Goal: Task Accomplishment & Management: Complete application form

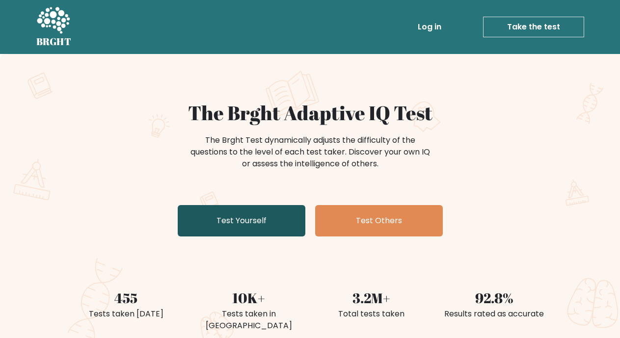
click at [270, 219] on link "Test Yourself" at bounding box center [242, 220] width 128 height 31
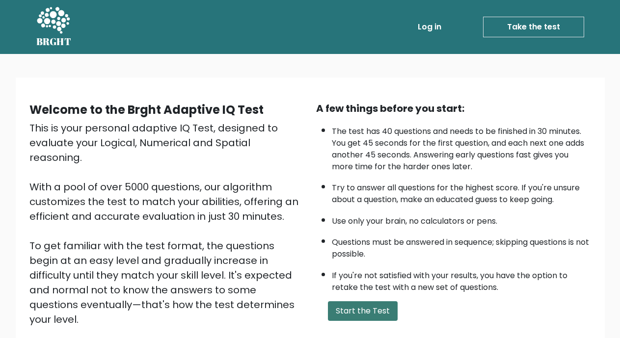
click at [367, 313] on button "Start the Test" at bounding box center [363, 311] width 70 height 20
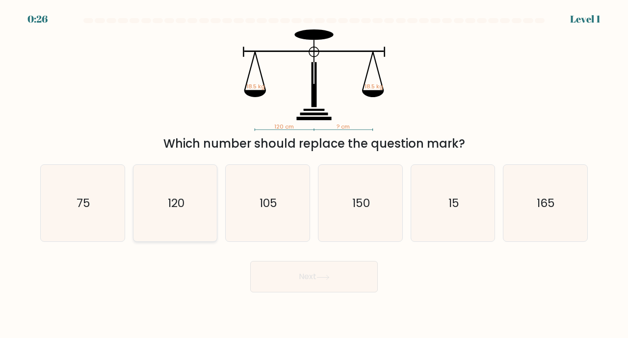
click at [176, 204] on text "120" at bounding box center [176, 203] width 17 height 16
click at [314, 174] on input "b. 120" at bounding box center [314, 171] width 0 height 5
radio input "true"
click at [315, 285] on button "Next" at bounding box center [314, 276] width 128 height 31
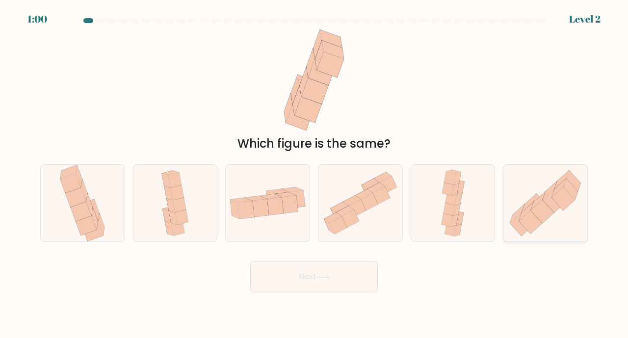
click at [544, 206] on icon at bounding box center [542, 211] width 23 height 23
click at [315, 174] on input "f." at bounding box center [314, 171] width 0 height 5
radio input "true"
click at [321, 275] on icon at bounding box center [322, 277] width 13 height 5
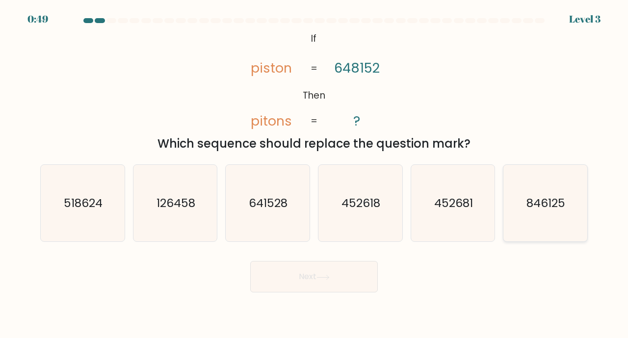
click at [573, 197] on icon "846125" at bounding box center [545, 203] width 77 height 77
click at [315, 174] on input "f. 846125" at bounding box center [314, 171] width 0 height 5
radio input "true"
click at [314, 277] on button "Next" at bounding box center [314, 276] width 128 height 31
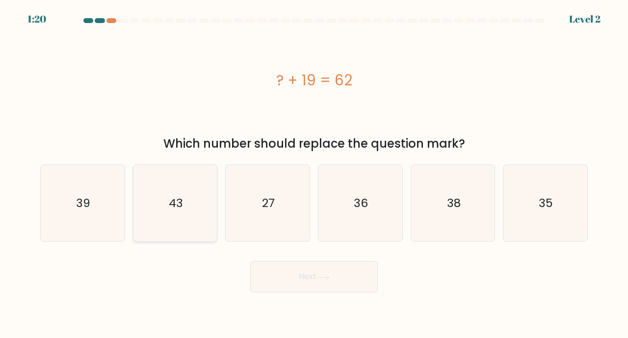
click at [179, 217] on icon "43" at bounding box center [175, 203] width 77 height 77
click at [314, 174] on input "b. 43" at bounding box center [314, 171] width 0 height 5
radio input "true"
click at [330, 278] on icon at bounding box center [322, 277] width 13 height 5
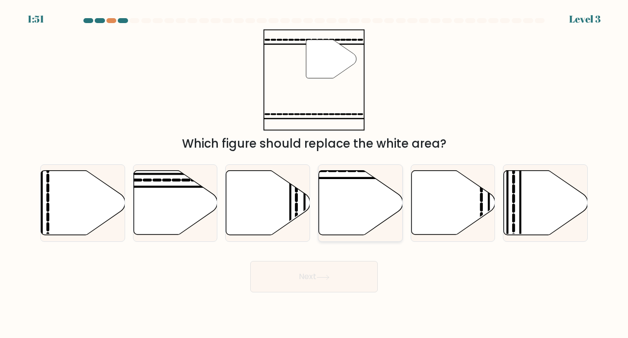
click at [362, 193] on icon at bounding box center [361, 203] width 84 height 64
click at [315, 174] on input "d." at bounding box center [314, 171] width 0 height 5
radio input "true"
click at [318, 284] on button "Next" at bounding box center [314, 276] width 128 height 31
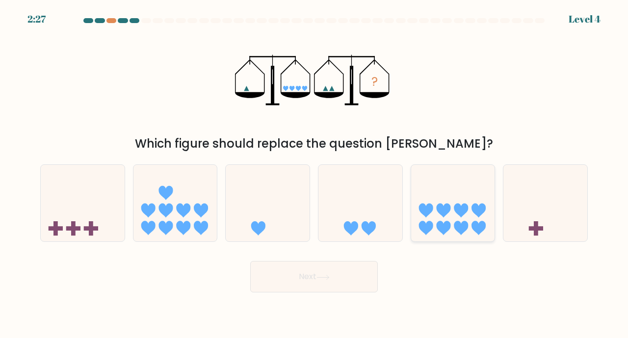
click at [472, 214] on icon at bounding box center [453, 202] width 84 height 69
click at [315, 174] on input "e." at bounding box center [314, 171] width 0 height 5
radio input "true"
click at [326, 282] on button "Next" at bounding box center [314, 276] width 128 height 31
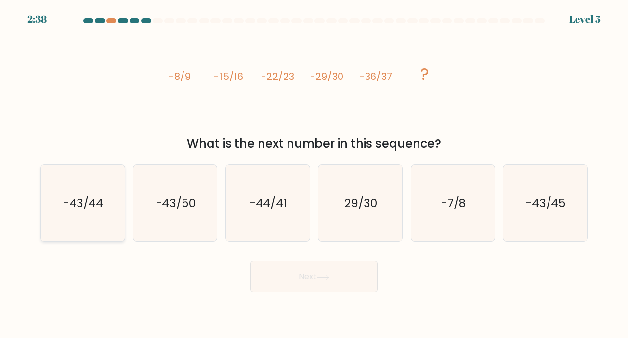
click at [80, 211] on text "-43/44" at bounding box center [83, 203] width 40 height 16
click at [314, 174] on input "a. -43/44" at bounding box center [314, 171] width 0 height 5
radio input "true"
click at [347, 276] on button "Next" at bounding box center [314, 276] width 128 height 31
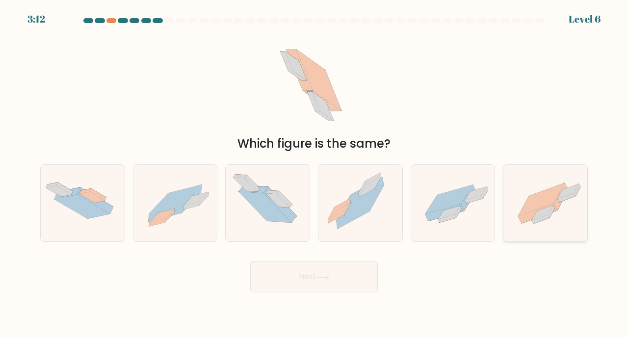
click at [546, 200] on icon at bounding box center [542, 199] width 46 height 33
click at [315, 174] on input "f." at bounding box center [314, 171] width 0 height 5
radio input "true"
click at [325, 280] on button "Next" at bounding box center [314, 276] width 128 height 31
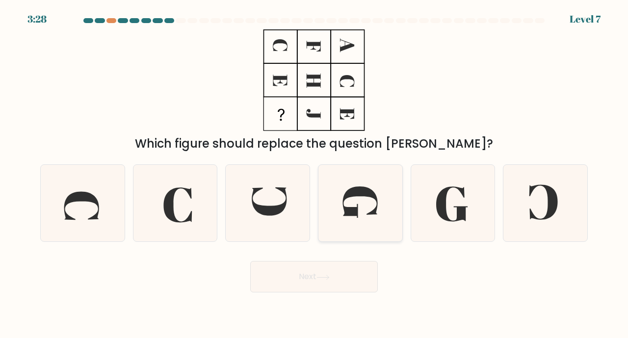
click at [351, 211] on icon at bounding box center [360, 201] width 35 height 31
click at [315, 174] on input "d." at bounding box center [314, 171] width 0 height 5
radio input "true"
click at [349, 268] on button "Next" at bounding box center [314, 276] width 128 height 31
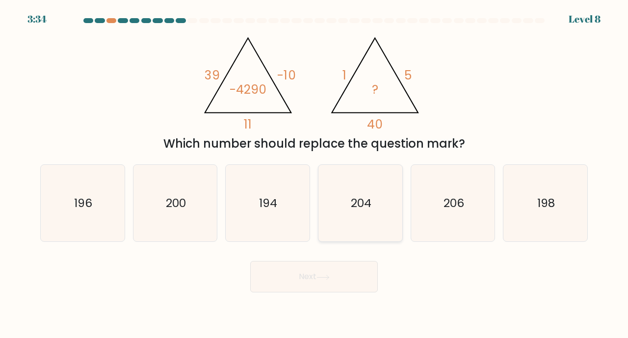
click at [387, 200] on icon "204" at bounding box center [360, 203] width 77 height 77
click at [315, 174] on input "d. 204" at bounding box center [314, 171] width 0 height 5
radio input "true"
click at [345, 279] on button "Next" at bounding box center [314, 276] width 128 height 31
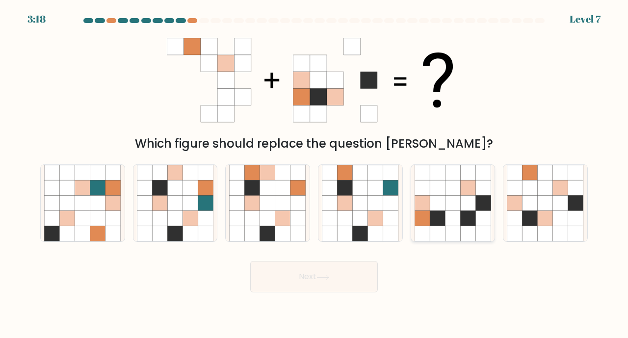
click at [457, 214] on icon at bounding box center [452, 218] width 15 height 15
click at [315, 174] on input "e." at bounding box center [314, 171] width 0 height 5
radio input "true"
click at [325, 283] on button "Next" at bounding box center [314, 276] width 128 height 31
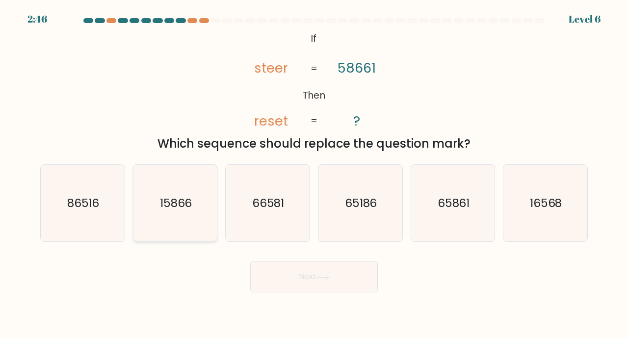
click at [171, 206] on text "15866" at bounding box center [176, 203] width 32 height 16
click at [314, 174] on input "b. 15866" at bounding box center [314, 171] width 0 height 5
radio input "true"
click at [351, 283] on button "Next" at bounding box center [314, 276] width 128 height 31
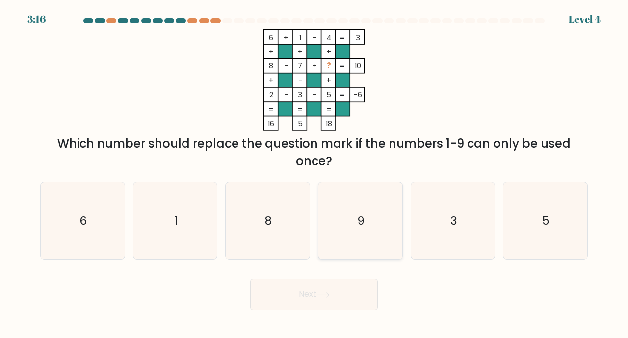
click at [373, 230] on icon "9" at bounding box center [360, 221] width 77 height 77
click at [315, 174] on input "d. 9" at bounding box center [314, 171] width 0 height 5
radio input "true"
click at [323, 293] on icon at bounding box center [322, 294] width 13 height 5
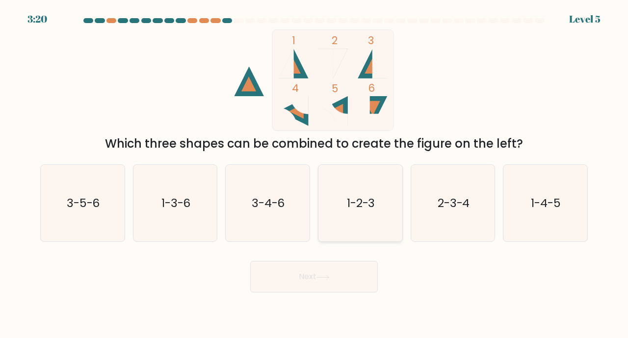
click at [357, 207] on text "1-2-3" at bounding box center [361, 203] width 28 height 16
click at [315, 174] on input "d. 1-2-3" at bounding box center [314, 171] width 0 height 5
radio input "true"
click at [323, 278] on icon at bounding box center [322, 277] width 13 height 5
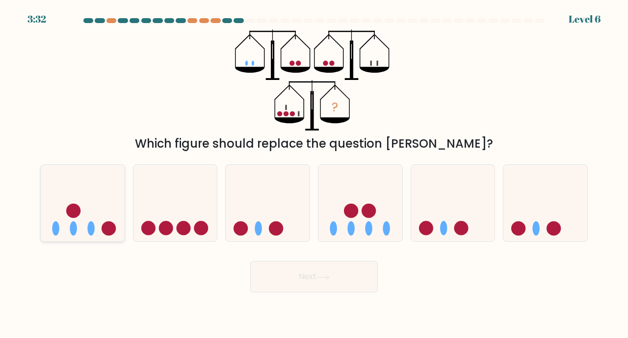
click at [81, 214] on icon at bounding box center [83, 202] width 84 height 69
click at [314, 174] on input "a." at bounding box center [314, 171] width 0 height 5
radio input "true"
click at [307, 273] on button "Next" at bounding box center [314, 276] width 128 height 31
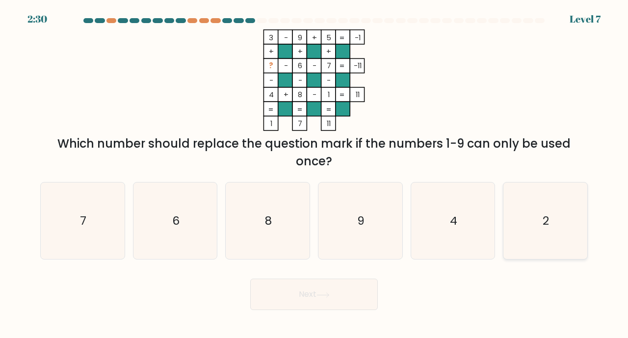
click at [553, 226] on icon "2" at bounding box center [545, 221] width 77 height 77
click at [315, 174] on input "f. 2" at bounding box center [314, 171] width 0 height 5
radio input "true"
click at [332, 299] on button "Next" at bounding box center [314, 294] width 128 height 31
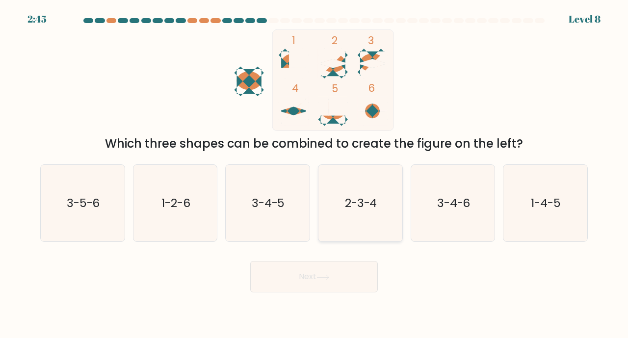
click at [358, 204] on text "2-3-4" at bounding box center [361, 203] width 32 height 16
click at [315, 174] on input "d. 2-3-4" at bounding box center [314, 171] width 0 height 5
radio input "true"
click at [326, 279] on icon at bounding box center [322, 277] width 13 height 5
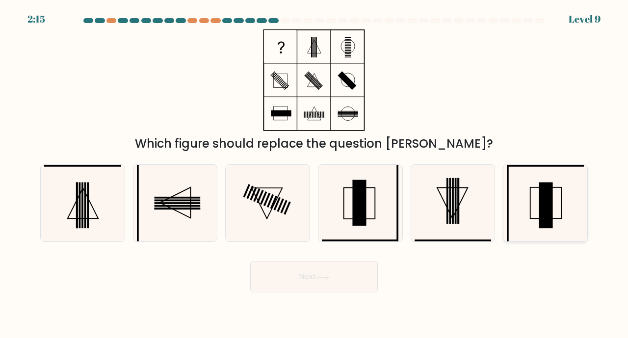
click at [547, 193] on rect at bounding box center [546, 205] width 14 height 46
click at [315, 174] on input "f." at bounding box center [314, 171] width 0 height 5
radio input "true"
click at [329, 278] on icon at bounding box center [322, 277] width 13 height 5
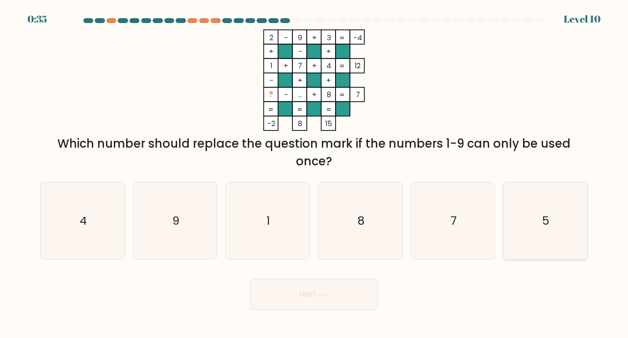
click at [553, 231] on icon "5" at bounding box center [545, 221] width 77 height 77
click at [315, 174] on input "f. 5" at bounding box center [314, 171] width 0 height 5
radio input "true"
click at [340, 291] on button "Next" at bounding box center [314, 294] width 128 height 31
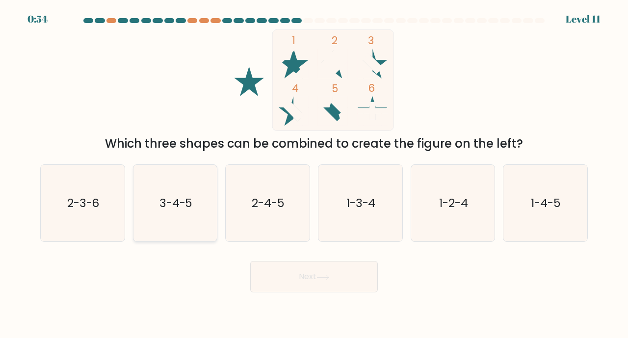
click at [180, 209] on text "3-4-5" at bounding box center [175, 203] width 33 height 16
click at [314, 174] on input "b. 3-4-5" at bounding box center [314, 171] width 0 height 5
radio input "true"
click at [319, 274] on button "Next" at bounding box center [314, 276] width 128 height 31
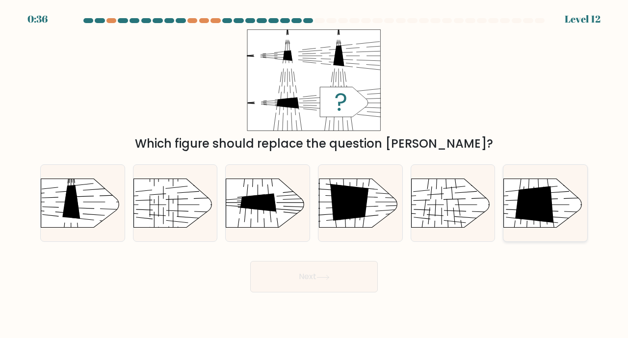
click at [533, 203] on icon at bounding box center [535, 204] width 39 height 37
click at [315, 174] on input "f." at bounding box center [314, 171] width 0 height 5
radio input "true"
click at [340, 282] on button "Next" at bounding box center [314, 276] width 128 height 31
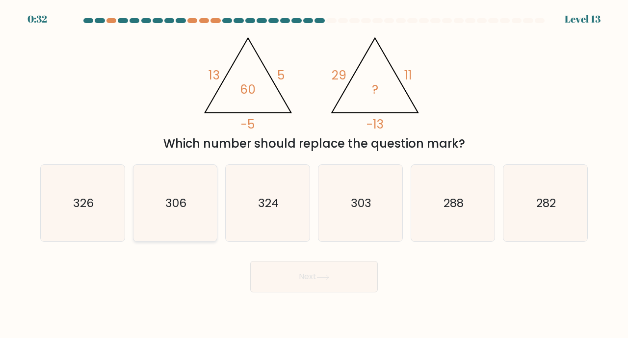
click at [184, 206] on text "306" at bounding box center [175, 203] width 21 height 16
click at [314, 174] on input "b. 306" at bounding box center [314, 171] width 0 height 5
radio input "true"
click at [327, 276] on icon at bounding box center [322, 277] width 13 height 5
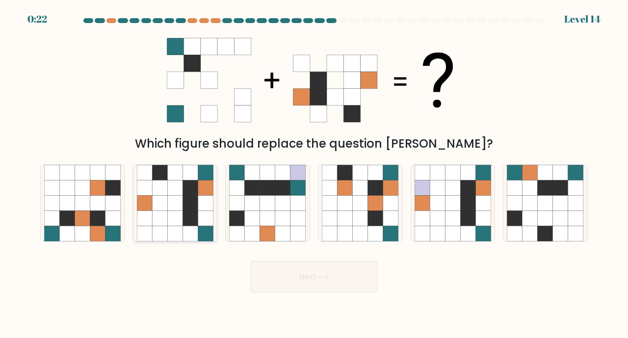
click at [165, 202] on icon at bounding box center [159, 202] width 15 height 15
click at [314, 174] on input "b." at bounding box center [314, 171] width 0 height 5
radio input "true"
click at [320, 279] on icon at bounding box center [322, 277] width 13 height 5
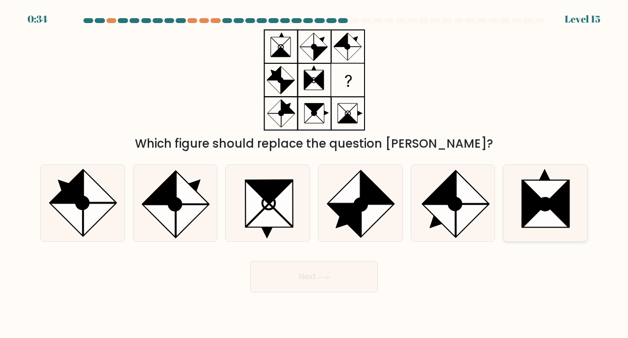
click at [549, 201] on icon at bounding box center [545, 204] width 13 height 13
click at [315, 174] on input "f." at bounding box center [314, 171] width 0 height 5
radio input "true"
click at [303, 285] on button "Next" at bounding box center [314, 276] width 128 height 31
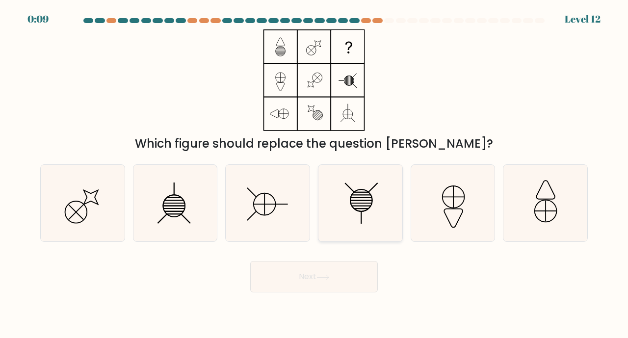
click at [365, 215] on icon at bounding box center [360, 203] width 77 height 77
click at [315, 174] on input "d." at bounding box center [314, 171] width 0 height 5
radio input "true"
click at [316, 274] on button "Next" at bounding box center [314, 276] width 128 height 31
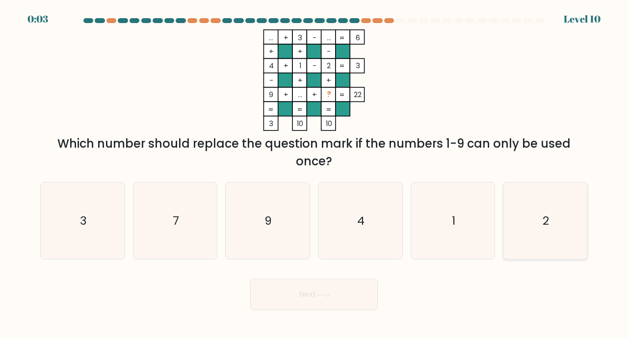
click at [556, 228] on icon "2" at bounding box center [545, 221] width 77 height 77
click at [315, 174] on input "f. 2" at bounding box center [314, 171] width 0 height 5
radio input "true"
click at [313, 291] on button "Next" at bounding box center [314, 294] width 128 height 31
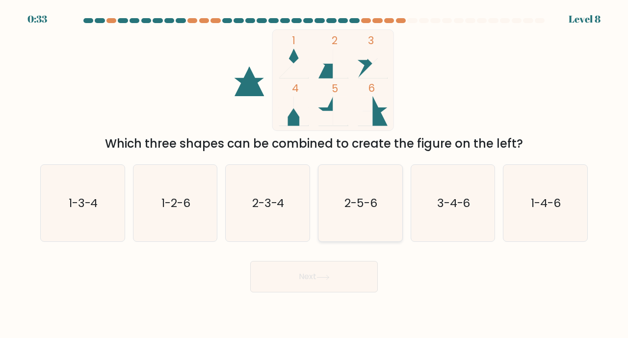
click at [368, 217] on icon "2-5-6" at bounding box center [360, 203] width 77 height 77
click at [315, 174] on input "d. 2-5-6" at bounding box center [314, 171] width 0 height 5
radio input "true"
click at [318, 276] on button "Next" at bounding box center [314, 276] width 128 height 31
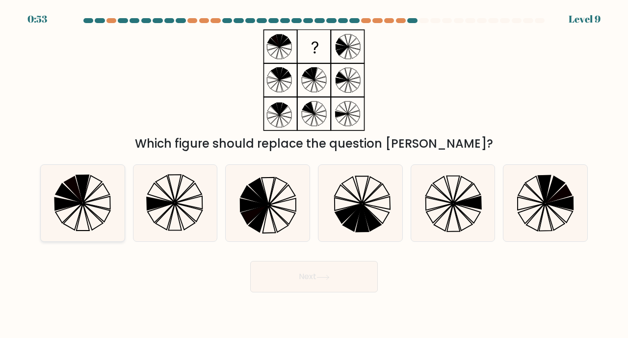
click at [83, 207] on icon at bounding box center [82, 203] width 77 height 77
click at [314, 174] on input "a." at bounding box center [314, 171] width 0 height 5
radio input "true"
click at [322, 282] on button "Next" at bounding box center [314, 276] width 128 height 31
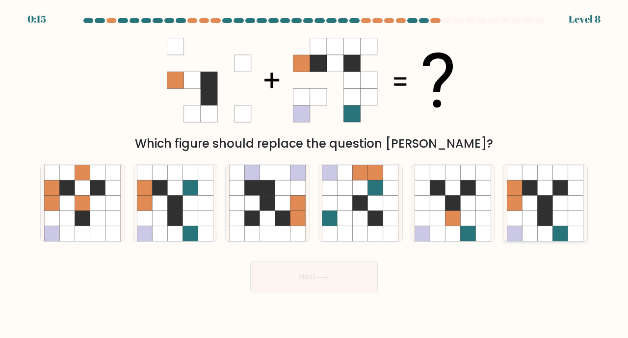
click at [540, 205] on icon at bounding box center [545, 202] width 15 height 15
click at [315, 174] on input "f." at bounding box center [314, 171] width 0 height 5
radio input "true"
click at [275, 281] on button "Next" at bounding box center [314, 276] width 128 height 31
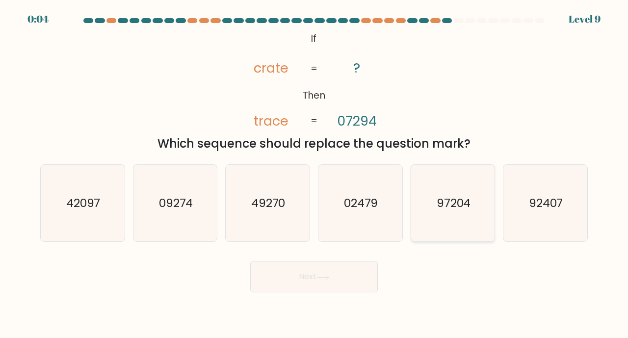
drag, startPoint x: 454, startPoint y: 212, endPoint x: 446, endPoint y: 211, distance: 8.0
click at [452, 211] on icon "97204" at bounding box center [453, 203] width 77 height 77
click at [314, 266] on button "Next" at bounding box center [314, 276] width 128 height 31
click at [439, 218] on icon "97204" at bounding box center [453, 203] width 77 height 77
click at [315, 174] on input "e. 97204" at bounding box center [314, 171] width 0 height 5
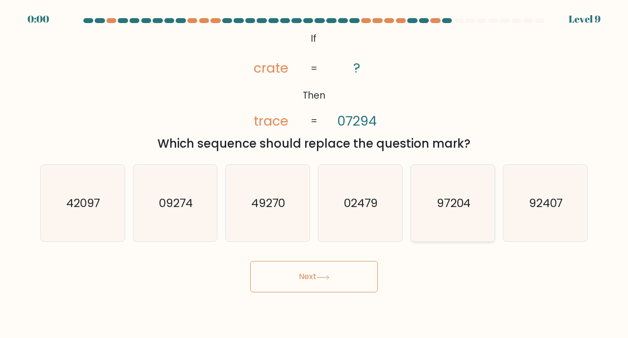
radio input "true"
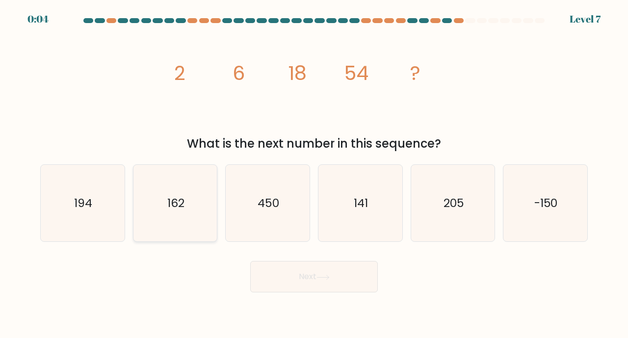
click at [178, 197] on text "162" at bounding box center [175, 203] width 17 height 16
click at [314, 174] on input "b. 162" at bounding box center [314, 171] width 0 height 5
radio input "true"
click at [327, 283] on button "Next" at bounding box center [314, 276] width 128 height 31
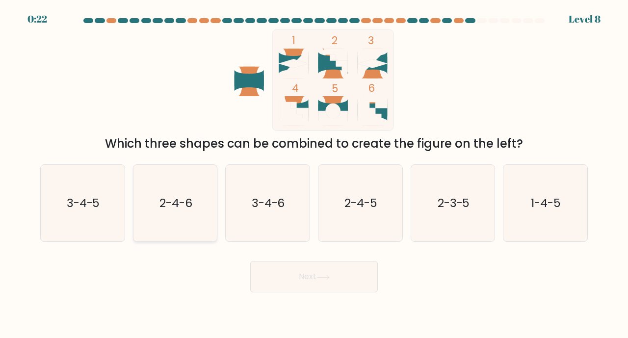
click at [157, 209] on icon "2-4-6" at bounding box center [175, 203] width 77 height 77
click at [314, 174] on input "b. 2-4-6" at bounding box center [314, 171] width 0 height 5
radio input "true"
click at [334, 280] on button "Next" at bounding box center [314, 276] width 128 height 31
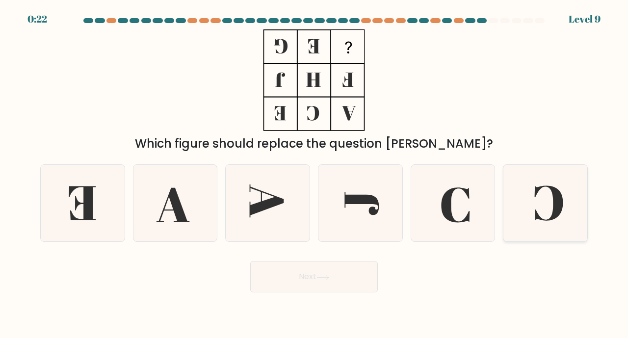
click at [550, 208] on icon at bounding box center [545, 203] width 77 height 77
click at [315, 174] on input "f." at bounding box center [314, 171] width 0 height 5
radio input "true"
click at [319, 274] on button "Next" at bounding box center [314, 276] width 128 height 31
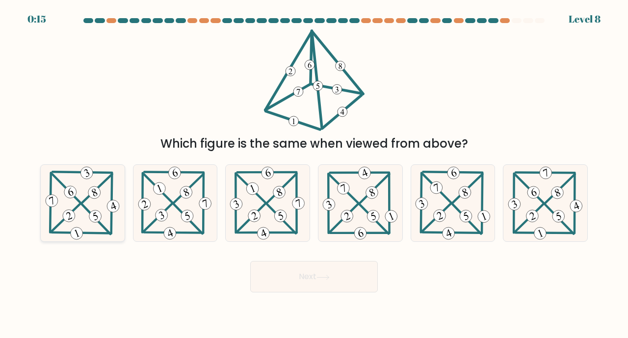
click at [80, 203] on 399 at bounding box center [66, 188] width 28 height 29
click at [314, 174] on input "a." at bounding box center [314, 171] width 0 height 5
radio input "true"
click at [310, 283] on button "Next" at bounding box center [314, 276] width 128 height 31
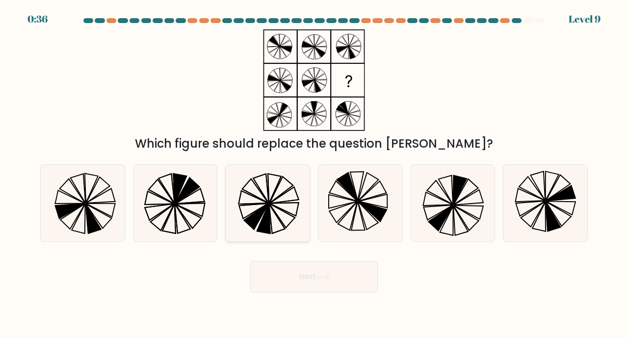
click at [276, 199] on icon at bounding box center [284, 195] width 29 height 17
click at [314, 174] on input "c." at bounding box center [314, 171] width 0 height 5
radio input "true"
click at [325, 275] on icon at bounding box center [322, 277] width 13 height 5
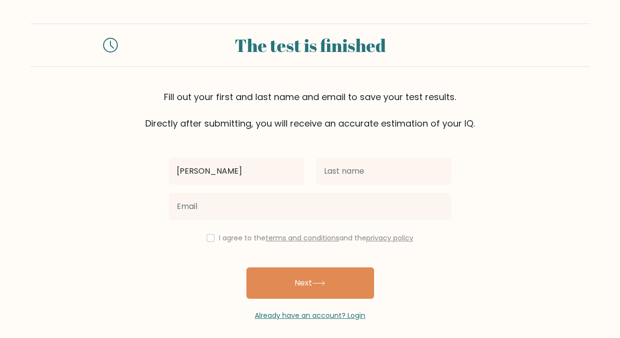
type input "[PERSON_NAME]"
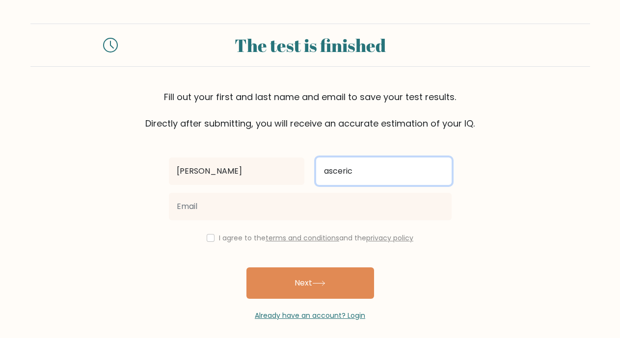
type input "asceric"
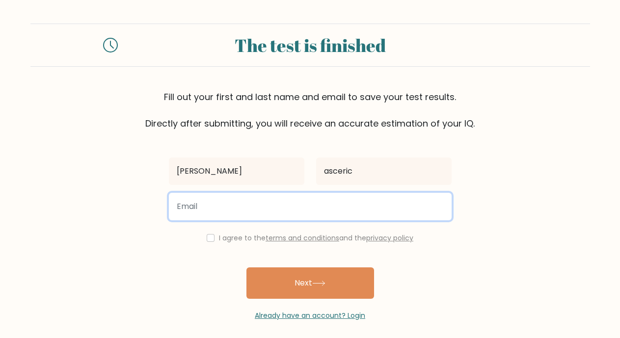
click at [227, 198] on input "email" at bounding box center [310, 206] width 283 height 27
type input "[PERSON_NAME][EMAIL_ADDRESS][DOMAIN_NAME]"
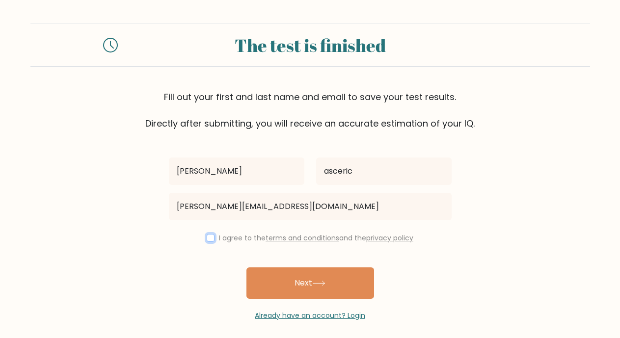
click at [207, 236] on input "checkbox" at bounding box center [211, 238] width 8 height 8
checkbox input "true"
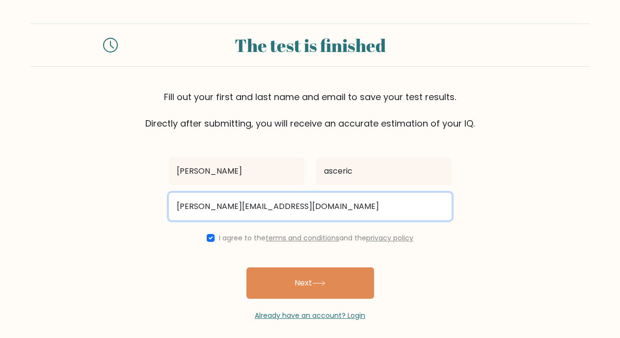
click at [210, 206] on input "[PERSON_NAME][EMAIL_ADDRESS][DOMAIN_NAME]" at bounding box center [310, 206] width 283 height 27
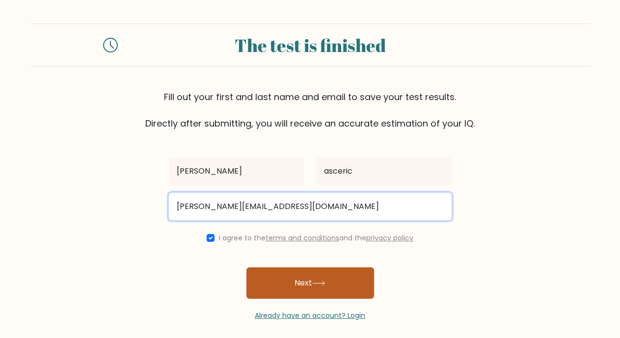
type input "[PERSON_NAME][EMAIL_ADDRESS][DOMAIN_NAME]"
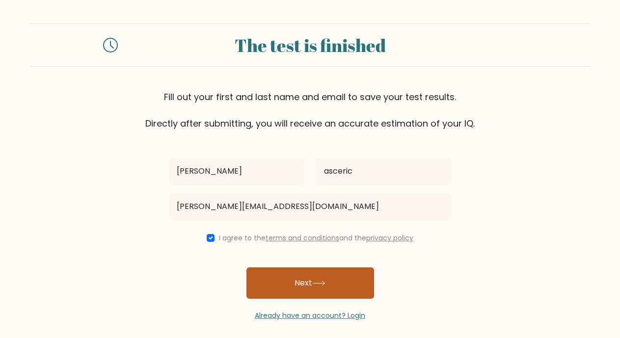
click at [318, 285] on icon at bounding box center [318, 283] width 13 height 5
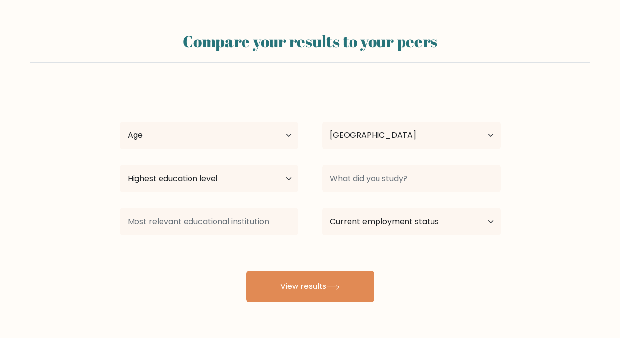
select select "BA"
click at [271, 135] on select "Age Under [DEMOGRAPHIC_DATA] [DEMOGRAPHIC_DATA] [DEMOGRAPHIC_DATA] [DEMOGRAPHIC…" at bounding box center [209, 135] width 179 height 27
select select "35_44"
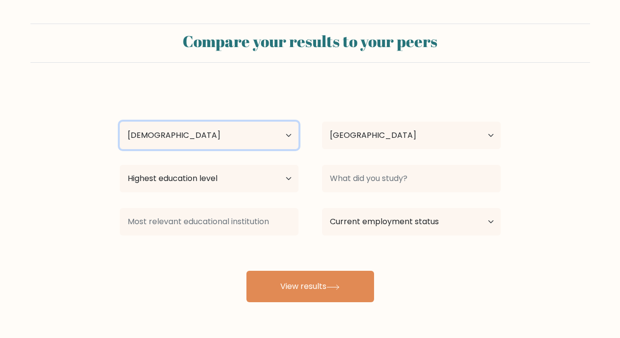
click at [120, 122] on select "Age Under [DEMOGRAPHIC_DATA] [DEMOGRAPHIC_DATA] [DEMOGRAPHIC_DATA] [DEMOGRAPHIC…" at bounding box center [209, 135] width 179 height 27
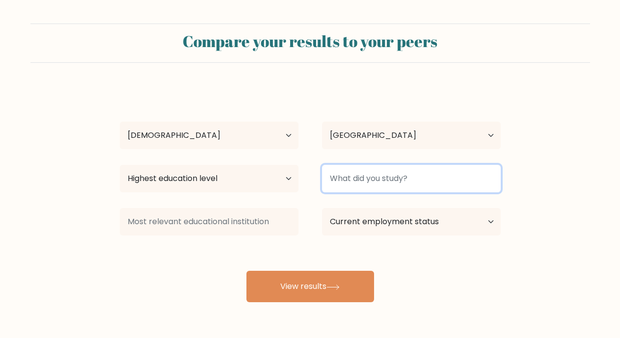
click at [436, 182] on input at bounding box center [411, 178] width 179 height 27
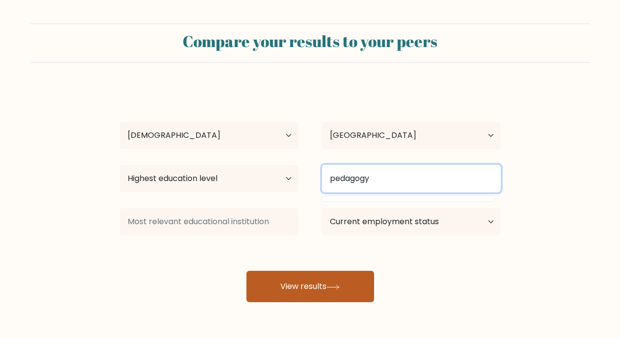
type input "pedagogy"
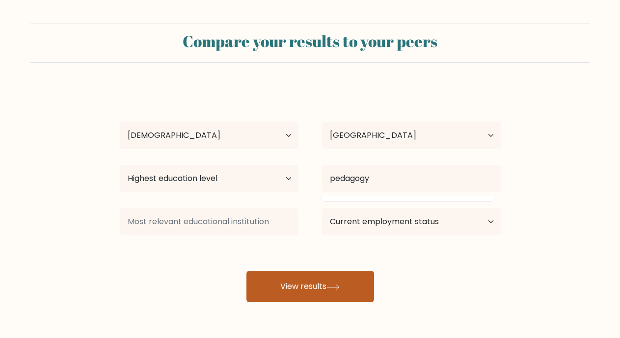
click at [304, 287] on button "View results" at bounding box center [310, 286] width 128 height 31
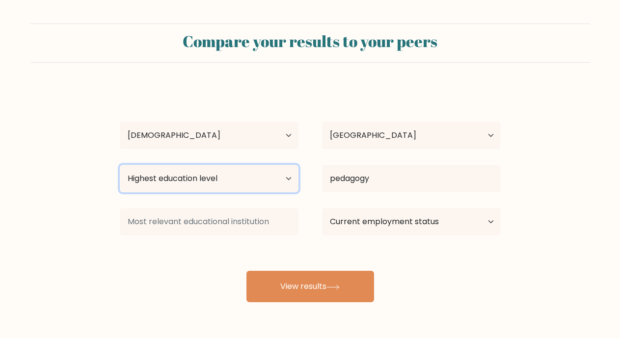
click at [205, 171] on select "Highest education level No schooling Primary Lower Secondary Upper Secondary Oc…" at bounding box center [209, 178] width 179 height 27
select select "occupation_specific"
click at [120, 165] on select "Highest education level No schooling Primary Lower Secondary Upper Secondary Oc…" at bounding box center [209, 178] width 179 height 27
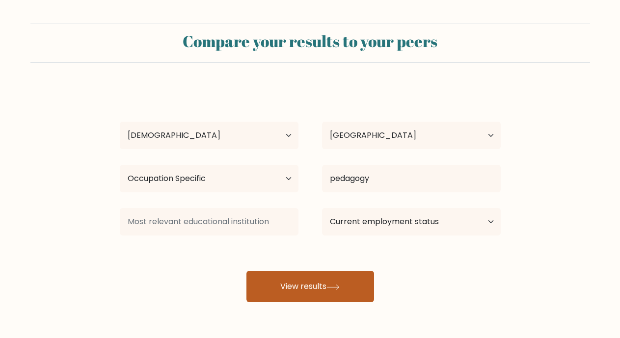
click at [322, 283] on button "View results" at bounding box center [310, 286] width 128 height 31
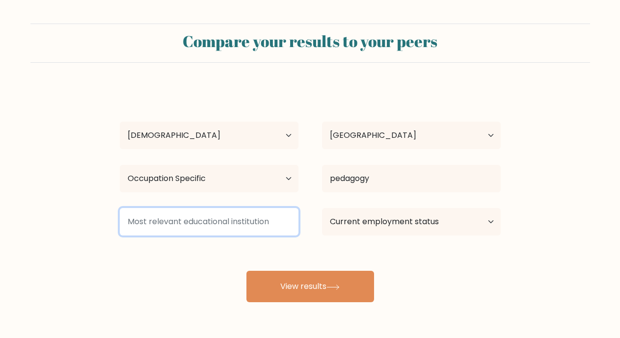
click at [229, 226] on input at bounding box center [209, 221] width 179 height 27
click at [228, 220] on input at bounding box center [209, 221] width 179 height 27
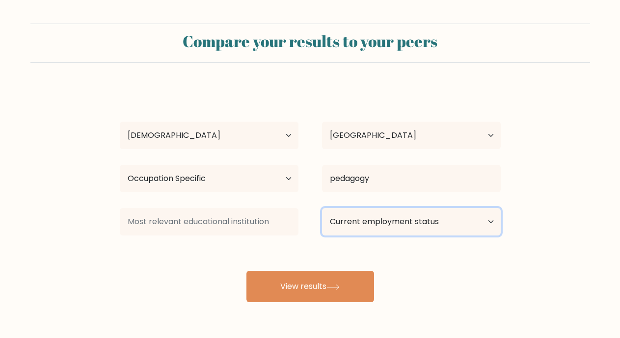
click at [453, 221] on select "Current employment status Employed Student Retired Other / prefer not to answer" at bounding box center [411, 221] width 179 height 27
select select "employed"
click at [322, 208] on select "Current employment status Employed Student Retired Other / prefer not to answer" at bounding box center [411, 221] width 179 height 27
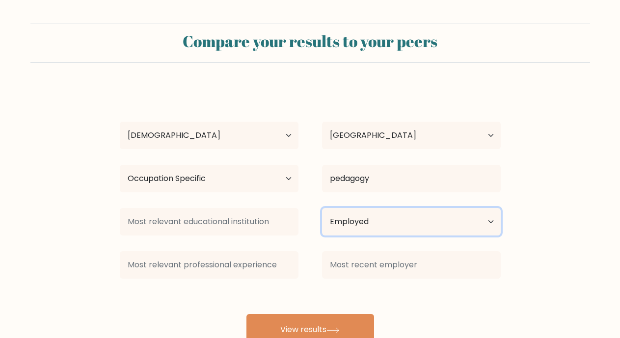
scroll to position [34, 0]
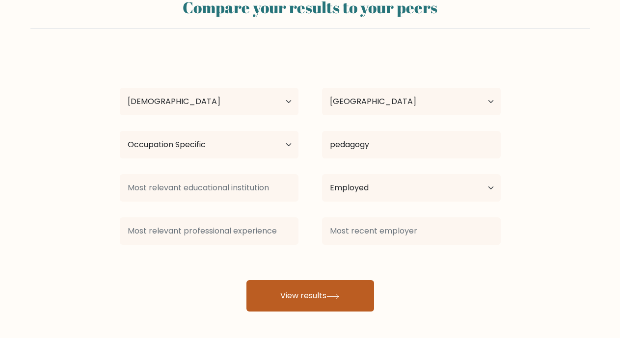
click at [304, 296] on button "View results" at bounding box center [310, 295] width 128 height 31
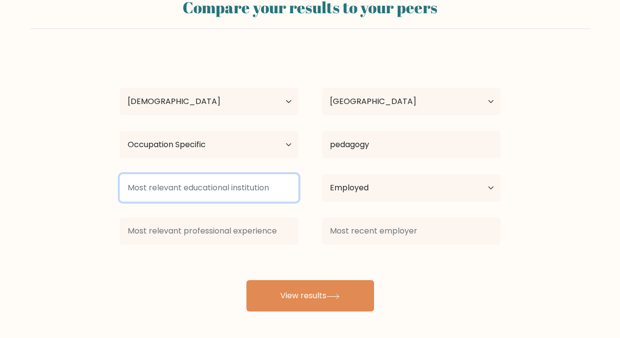
click at [250, 186] on input at bounding box center [209, 187] width 179 height 27
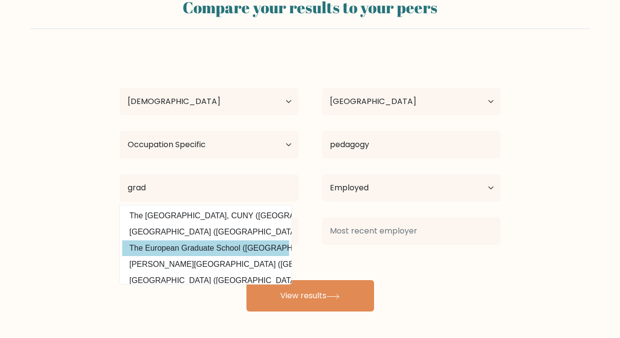
click at [243, 245] on option "The European Graduate School (Malta)" at bounding box center [205, 248] width 167 height 16
type input "The European Graduate School"
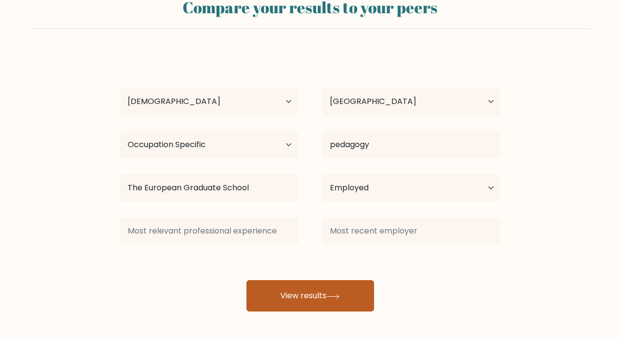
click at [322, 297] on button "View results" at bounding box center [310, 295] width 128 height 31
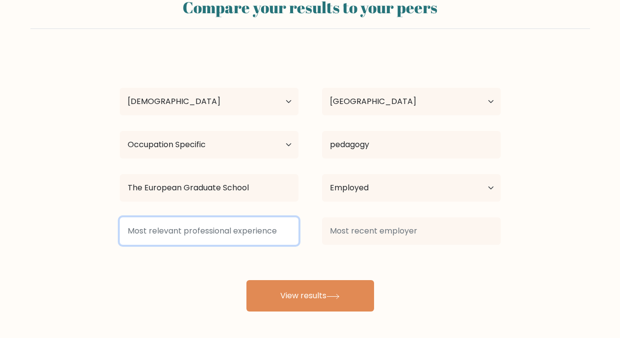
click at [228, 222] on input at bounding box center [209, 230] width 179 height 27
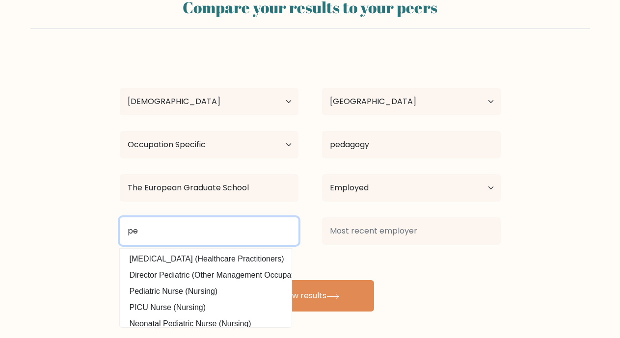
type input "p"
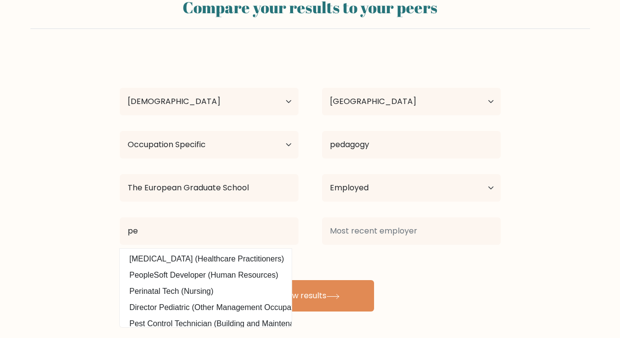
click at [195, 274] on option "PeopleSoft Developer (Human Resources)" at bounding box center [205, 275] width 167 height 16
type input "PeopleSoft Developer"
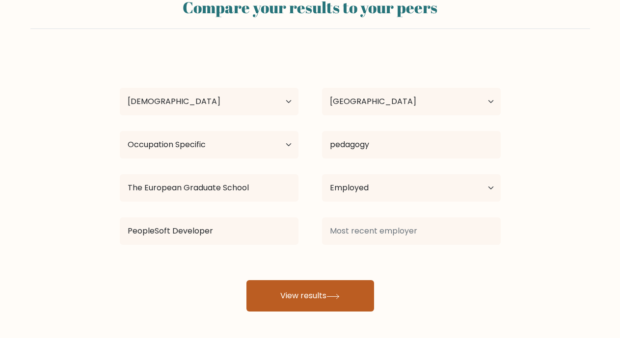
click at [330, 301] on button "View results" at bounding box center [310, 295] width 128 height 31
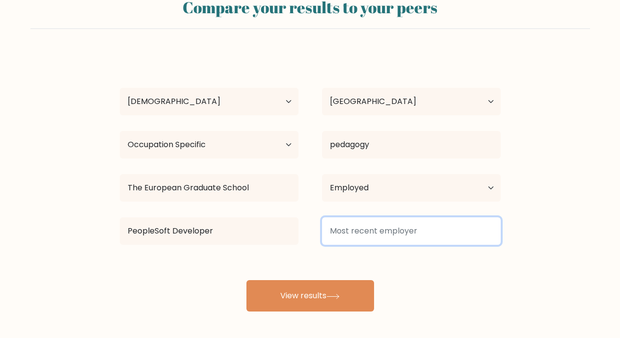
click at [440, 232] on input at bounding box center [411, 230] width 179 height 27
type input "b"
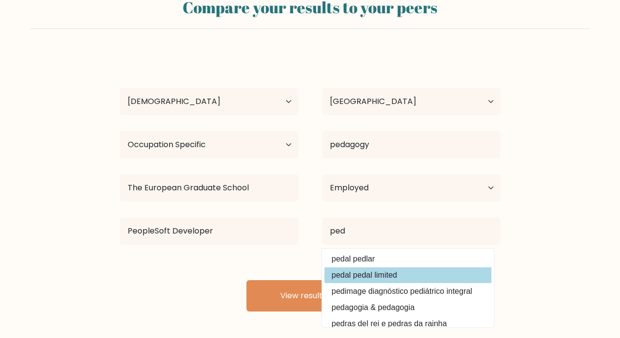
click at [377, 275] on option "pedal pedal limited" at bounding box center [407, 275] width 167 height 16
type input "pedal pedal limited"
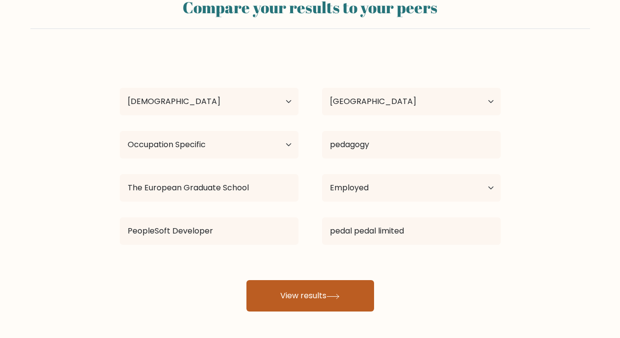
click at [286, 293] on button "View results" at bounding box center [310, 295] width 128 height 31
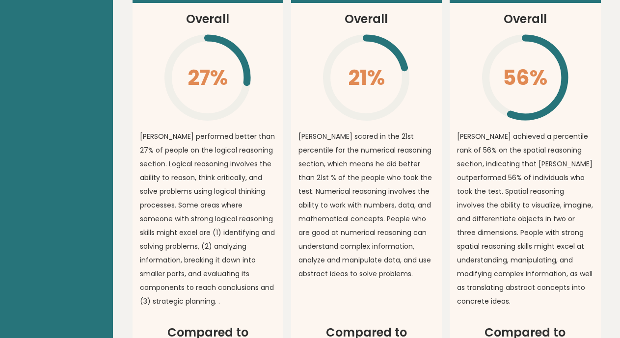
scroll to position [834, 0]
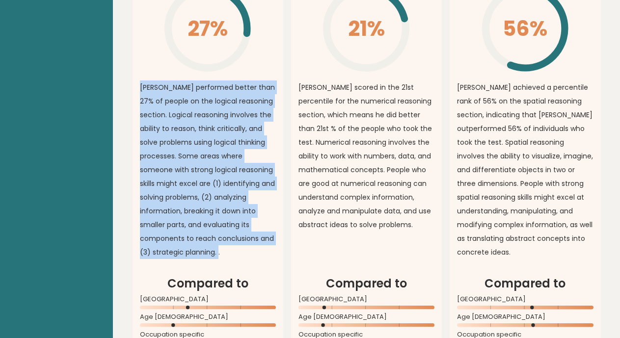
drag, startPoint x: 140, startPoint y: 67, endPoint x: 223, endPoint y: 213, distance: 168.1
click at [235, 230] on p "[PERSON_NAME] performed better than 27% of people on the logical reasoning sect…" at bounding box center [208, 169] width 136 height 179
copy p "[PERSON_NAME] performed better than 27% of people on the logical reasoning sect…"
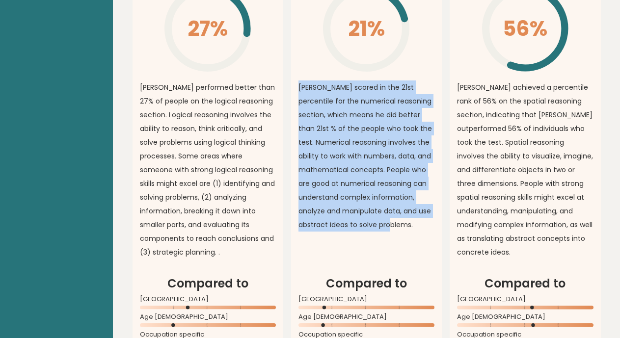
drag, startPoint x: 298, startPoint y: 67, endPoint x: 395, endPoint y: 208, distance: 171.1
click at [397, 209] on p "[PERSON_NAME] scored in the 21st percentile for the numerical reasoning section…" at bounding box center [366, 155] width 136 height 151
copy p "[PERSON_NAME] scored in the 21st percentile for the numerical reasoning section…"
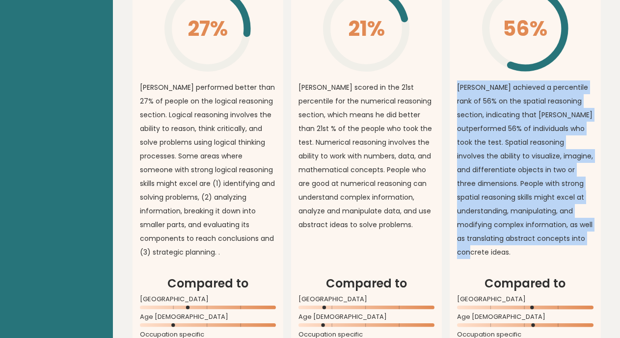
drag, startPoint x: 457, startPoint y: 69, endPoint x: 597, endPoint y: 222, distance: 207.7
click at [597, 222] on article "Spatial Reasoning Overall 56% \ [PERSON_NAME] achieved a percentile rank of 56%…" at bounding box center [524, 102] width 151 height 346
copy p "[PERSON_NAME] achieved a percentile rank of 56% on the spatial reasoning sectio…"
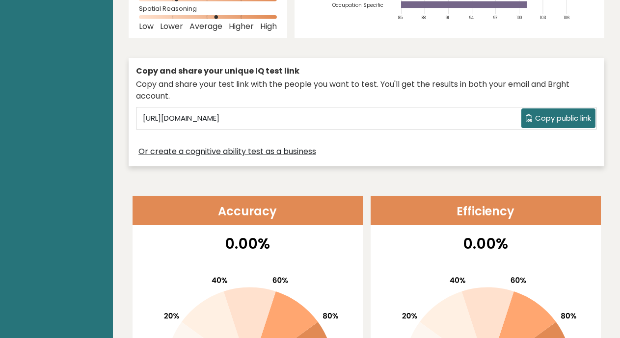
scroll to position [0, 0]
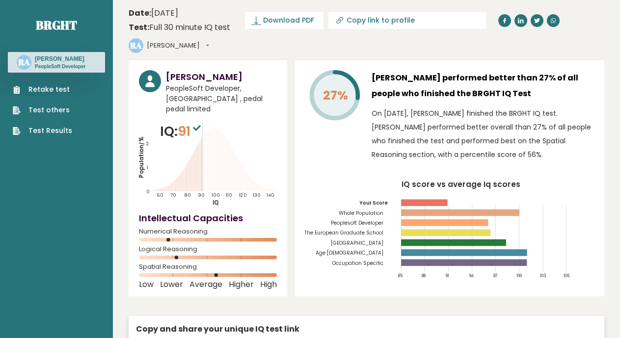
click at [26, 132] on link "Test Results" at bounding box center [42, 131] width 59 height 10
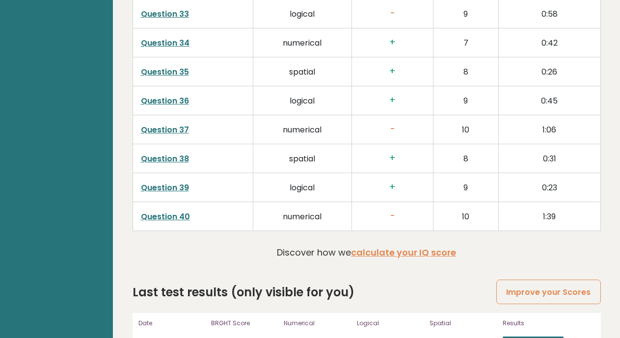
scroll to position [2562, 0]
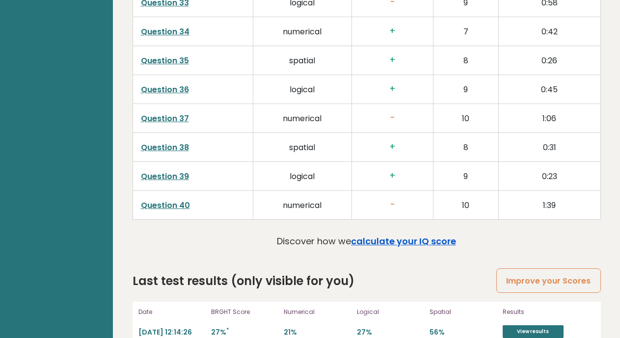
click at [384, 235] on link "calculate your IQ score" at bounding box center [403, 241] width 105 height 12
click at [537, 325] on link "View results" at bounding box center [532, 331] width 61 height 13
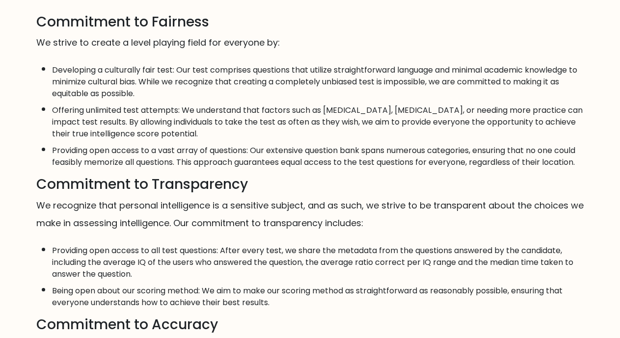
scroll to position [343, 0]
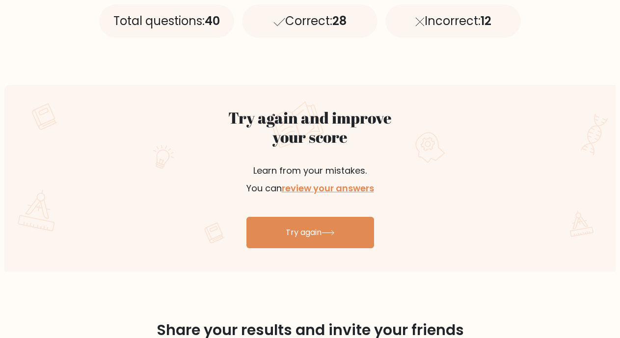
scroll to position [491, 0]
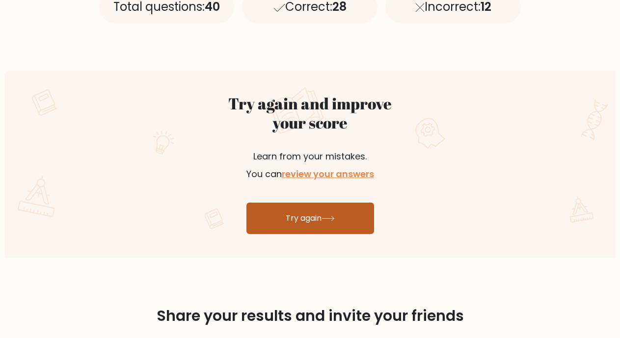
click at [313, 211] on link "Try again" at bounding box center [310, 218] width 128 height 31
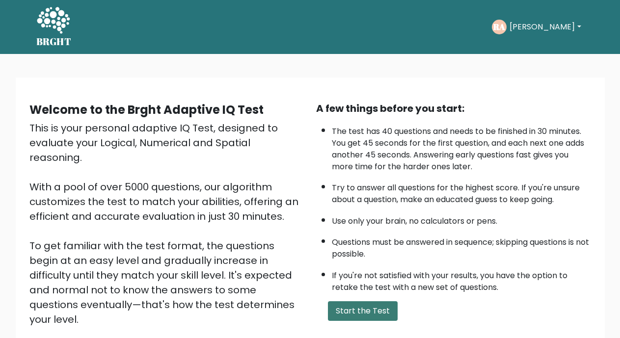
click at [376, 309] on button "Start the Test" at bounding box center [363, 311] width 70 height 20
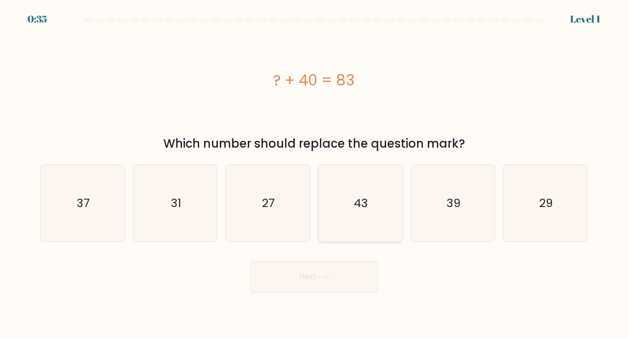
click at [368, 202] on text "43" at bounding box center [361, 203] width 14 height 16
click at [315, 174] on input "d. 43" at bounding box center [314, 171] width 0 height 5
radio input "true"
click at [301, 283] on button "Next" at bounding box center [314, 276] width 128 height 31
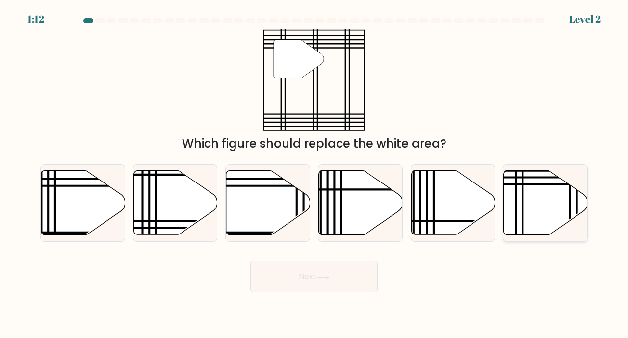
click at [533, 194] on icon at bounding box center [546, 203] width 84 height 64
click at [315, 174] on input "f." at bounding box center [314, 171] width 0 height 5
radio input "true"
click at [301, 280] on button "Next" at bounding box center [314, 276] width 128 height 31
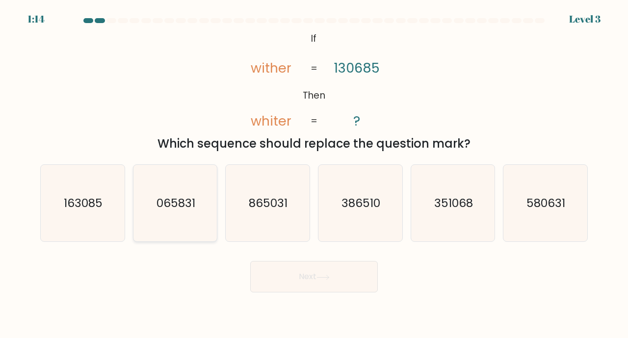
click at [183, 211] on icon "065831" at bounding box center [175, 203] width 77 height 77
click at [314, 174] on input "b. 065831" at bounding box center [314, 171] width 0 height 5
radio input "true"
click at [327, 269] on button "Next" at bounding box center [314, 276] width 128 height 31
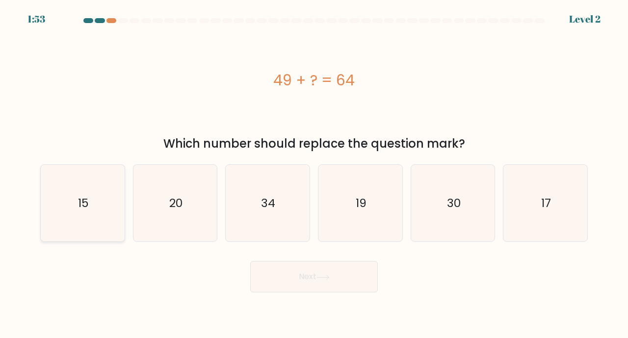
click at [103, 209] on icon "15" at bounding box center [82, 203] width 77 height 77
click at [314, 174] on input "a. 15" at bounding box center [314, 171] width 0 height 5
radio input "true"
click at [330, 277] on icon at bounding box center [322, 277] width 13 height 5
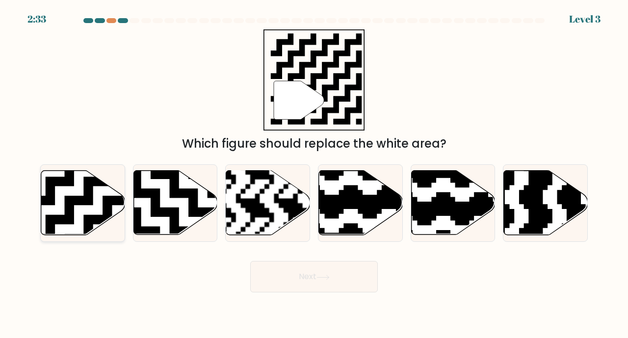
click at [88, 206] on icon at bounding box center [83, 203] width 84 height 64
click at [314, 174] on input "a." at bounding box center [314, 171] width 0 height 5
radio input "true"
click at [320, 277] on icon at bounding box center [322, 277] width 13 height 5
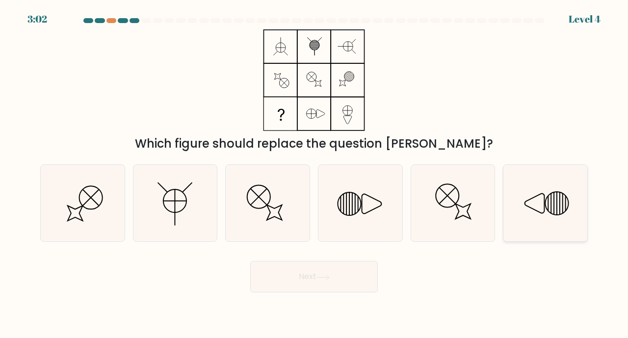
click at [553, 207] on icon at bounding box center [545, 203] width 77 height 77
click at [315, 174] on input "f." at bounding box center [314, 171] width 0 height 5
radio input "true"
click at [300, 278] on button "Next" at bounding box center [314, 276] width 128 height 31
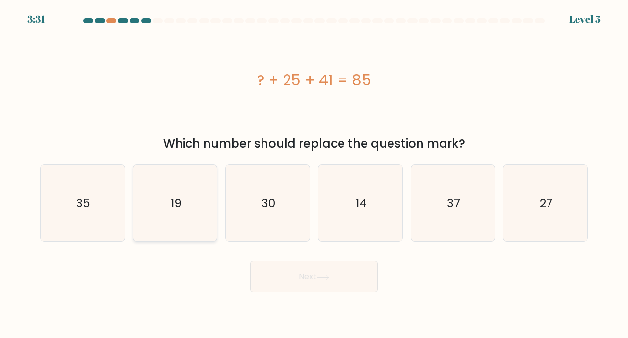
click at [188, 204] on icon "19" at bounding box center [175, 203] width 77 height 77
click at [314, 174] on input "b. 19" at bounding box center [314, 171] width 0 height 5
radio input "true"
click at [330, 278] on icon at bounding box center [322, 277] width 13 height 5
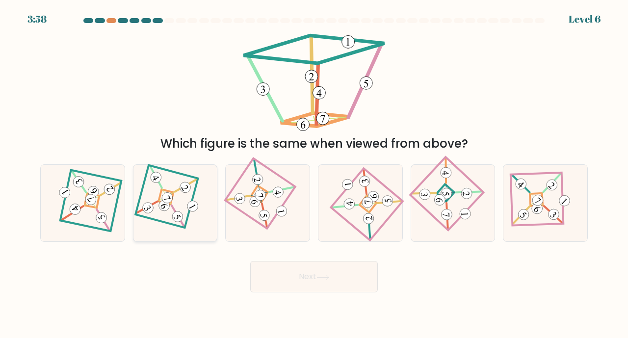
click at [160, 200] on 109 at bounding box center [165, 196] width 15 height 15
click at [314, 174] on input "b." at bounding box center [314, 171] width 0 height 5
radio input "true"
click at [347, 278] on button "Next" at bounding box center [314, 276] width 128 height 31
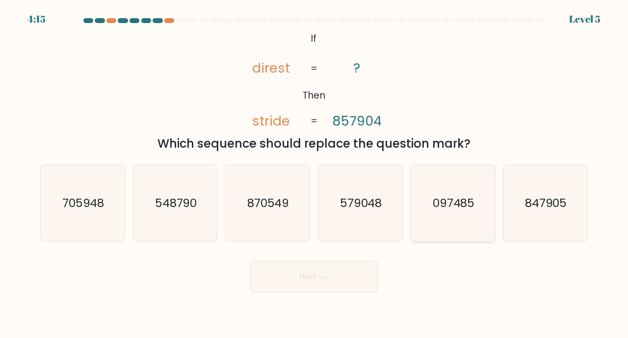
click at [467, 210] on text "097485" at bounding box center [454, 203] width 42 height 16
click at [315, 174] on input "e. 097485" at bounding box center [314, 171] width 0 height 5
radio input "true"
click at [312, 280] on button "Next" at bounding box center [314, 276] width 128 height 31
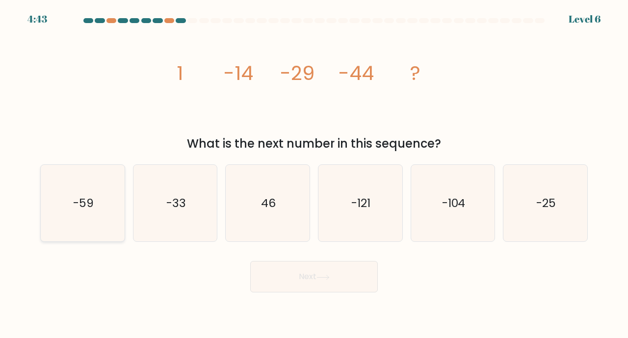
click at [81, 196] on text "-59" at bounding box center [83, 203] width 21 height 16
click at [314, 174] on input "a. -59" at bounding box center [314, 171] width 0 height 5
radio input "true"
click at [316, 281] on button "Next" at bounding box center [314, 276] width 128 height 31
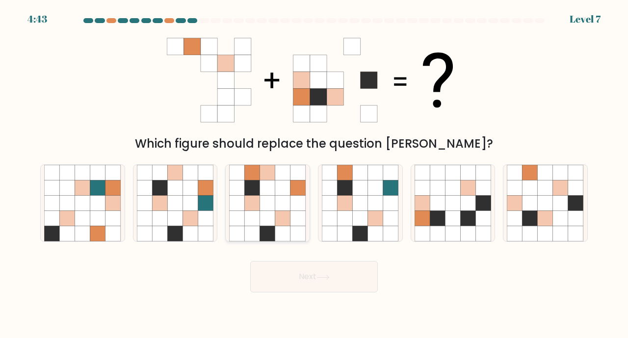
click at [275, 221] on icon at bounding box center [267, 218] width 15 height 15
click at [314, 174] on input "c." at bounding box center [314, 171] width 0 height 5
radio input "true"
click at [315, 268] on button "Next" at bounding box center [314, 276] width 128 height 31
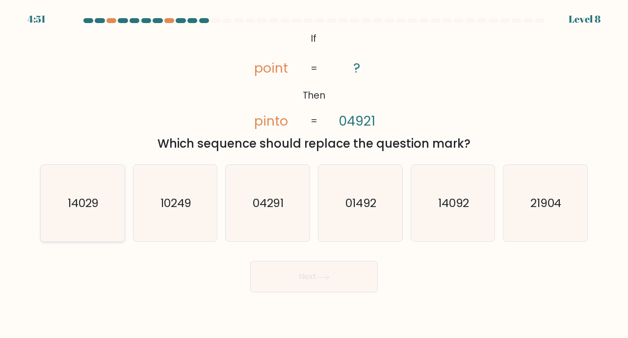
click at [74, 213] on icon "14029" at bounding box center [82, 203] width 77 height 77
click at [314, 174] on input "a. 14029" at bounding box center [314, 171] width 0 height 5
radio input "true"
click at [342, 276] on button "Next" at bounding box center [314, 276] width 128 height 31
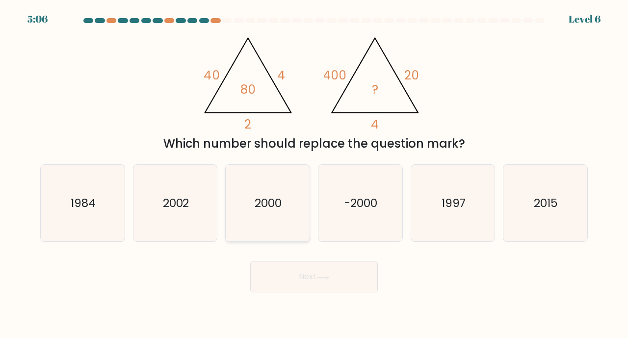
click at [269, 205] on text "2000" at bounding box center [268, 203] width 27 height 16
click at [314, 174] on input "c. 2000" at bounding box center [314, 171] width 0 height 5
radio input "true"
click at [326, 290] on button "Next" at bounding box center [314, 276] width 128 height 31
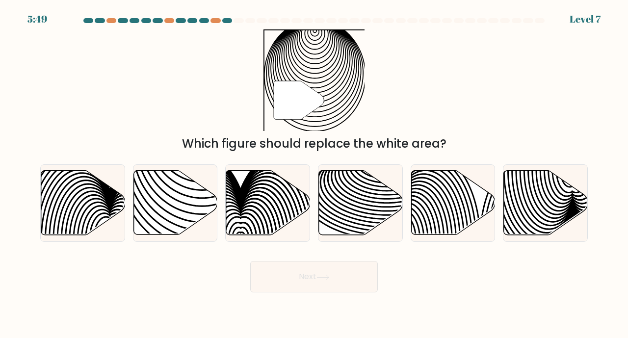
click at [321, 273] on button "Next" at bounding box center [314, 276] width 128 height 31
click at [155, 185] on icon at bounding box center [175, 203] width 84 height 64
click at [314, 174] on input "b." at bounding box center [314, 171] width 0 height 5
radio input "true"
click at [334, 278] on button "Next" at bounding box center [314, 276] width 128 height 31
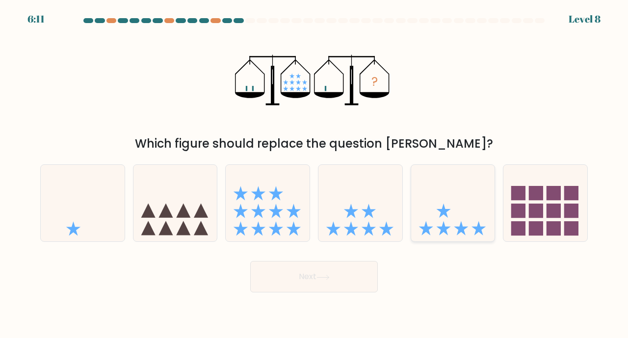
click at [449, 223] on icon at bounding box center [453, 202] width 84 height 69
click at [315, 174] on input "e." at bounding box center [314, 171] width 0 height 5
radio input "true"
click at [308, 277] on button "Next" at bounding box center [314, 276] width 128 height 31
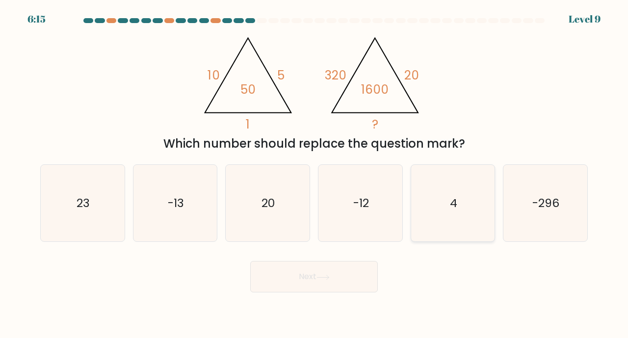
click at [450, 208] on text "4" at bounding box center [453, 203] width 7 height 16
click at [315, 174] on input "e. 4" at bounding box center [314, 171] width 0 height 5
radio input "true"
click at [331, 281] on button "Next" at bounding box center [314, 276] width 128 height 31
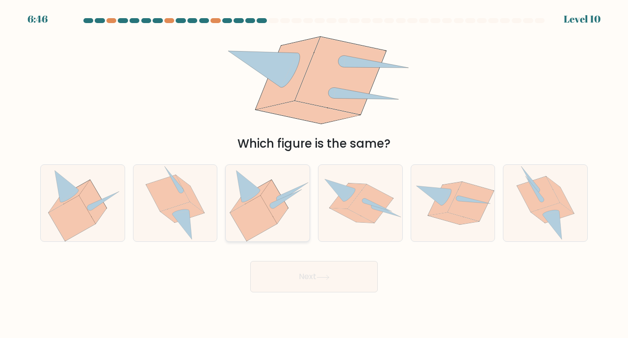
click at [252, 209] on icon at bounding box center [254, 218] width 47 height 45
click at [314, 174] on input "c." at bounding box center [314, 171] width 0 height 5
radio input "true"
click at [340, 280] on button "Next" at bounding box center [314, 276] width 128 height 31
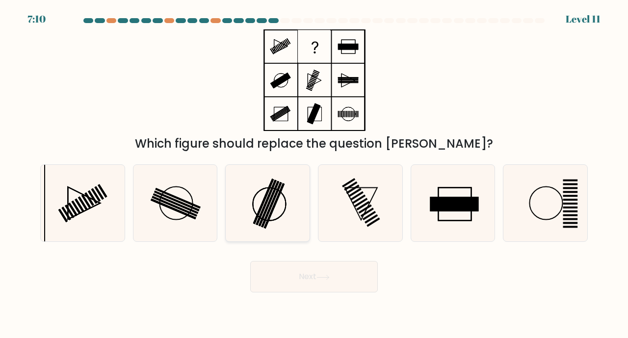
click at [268, 199] on rect at bounding box center [266, 203] width 21 height 46
click at [314, 174] on input "c." at bounding box center [314, 171] width 0 height 5
radio input "true"
click at [306, 283] on button "Next" at bounding box center [314, 276] width 128 height 31
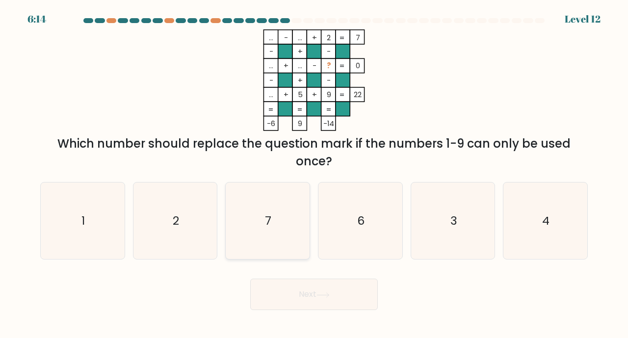
drag, startPoint x: 276, startPoint y: 225, endPoint x: 264, endPoint y: 221, distance: 13.0
click at [275, 224] on icon "7" at bounding box center [267, 221] width 77 height 77
click at [314, 174] on input "c. 7" at bounding box center [314, 171] width 0 height 5
radio input "true"
click at [308, 294] on button "Next" at bounding box center [314, 294] width 128 height 31
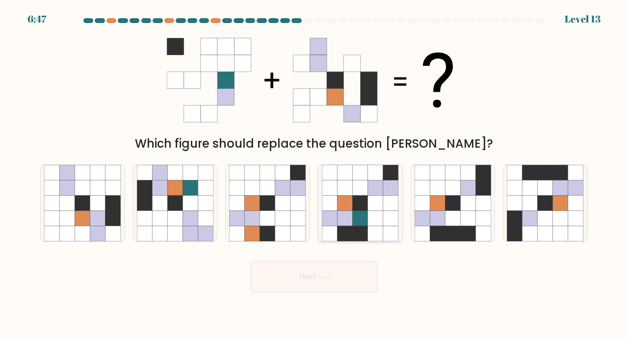
click at [362, 204] on icon at bounding box center [360, 202] width 15 height 15
click at [315, 174] on input "d." at bounding box center [314, 171] width 0 height 5
radio input "true"
click at [328, 274] on button "Next" at bounding box center [314, 276] width 128 height 31
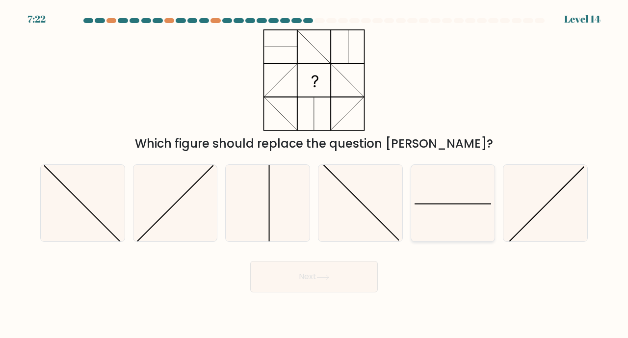
click at [452, 200] on icon at bounding box center [453, 203] width 77 height 77
click at [315, 174] on input "e." at bounding box center [314, 171] width 0 height 5
radio input "true"
click at [320, 279] on icon at bounding box center [322, 277] width 13 height 5
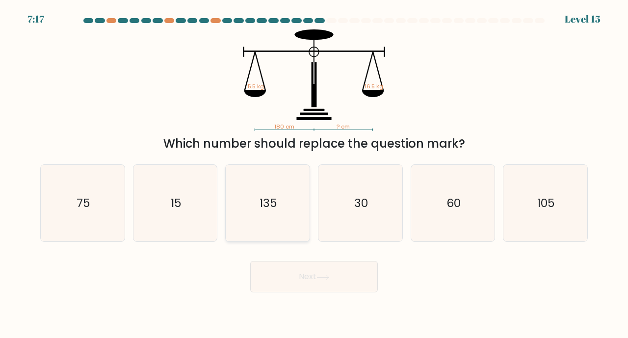
click at [280, 220] on icon "135" at bounding box center [267, 203] width 77 height 77
click at [314, 174] on input "c. 135" at bounding box center [314, 171] width 0 height 5
radio input "true"
click at [80, 208] on text "75" at bounding box center [84, 203] width 14 height 16
click at [314, 174] on input "a. 75" at bounding box center [314, 171] width 0 height 5
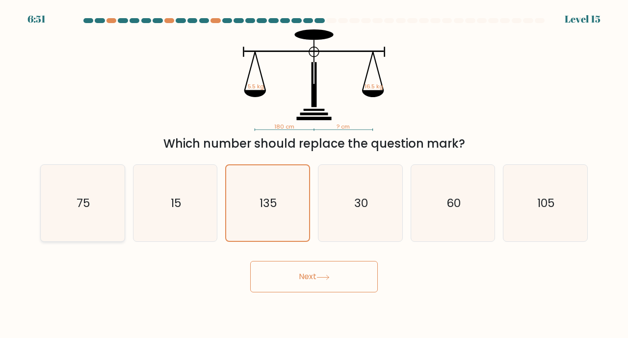
radio input "true"
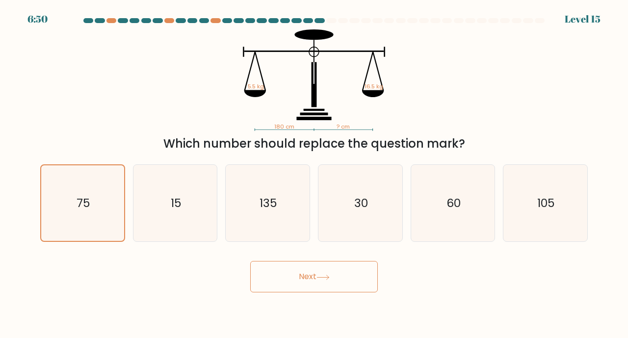
click at [330, 277] on icon at bounding box center [322, 277] width 13 height 5
click at [330, 276] on icon at bounding box center [322, 277] width 13 height 5
click at [303, 278] on button "Next" at bounding box center [314, 276] width 128 height 31
click at [67, 196] on icon "75" at bounding box center [83, 203] width 76 height 76
click at [314, 174] on input "a. 75" at bounding box center [314, 171] width 0 height 5
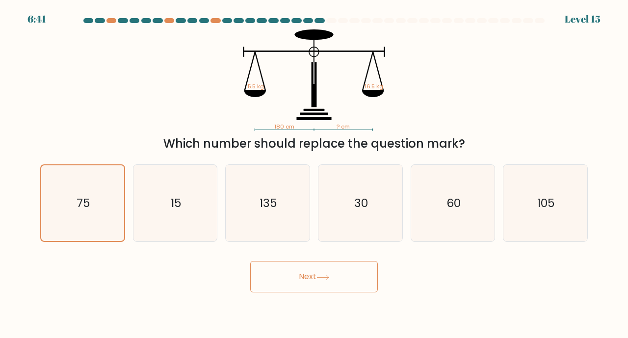
click at [322, 265] on button "Next" at bounding box center [314, 276] width 128 height 31
click at [455, 202] on text "60" at bounding box center [454, 203] width 14 height 16
click at [315, 174] on input "e. 60" at bounding box center [314, 171] width 0 height 5
radio input "true"
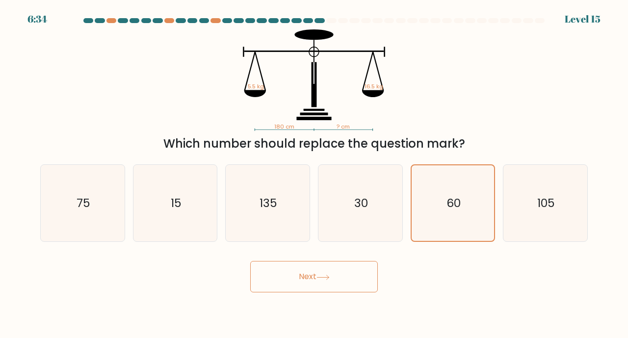
click at [326, 273] on button "Next" at bounding box center [314, 276] width 128 height 31
click at [100, 196] on icon "75" at bounding box center [82, 203] width 77 height 77
click at [314, 174] on input "a. 75" at bounding box center [314, 171] width 0 height 5
radio input "true"
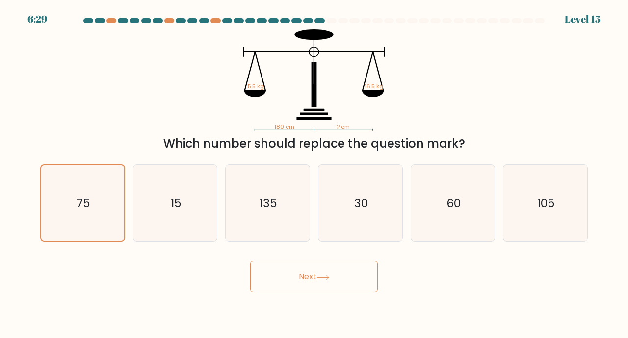
click at [307, 278] on button "Next" at bounding box center [314, 276] width 128 height 31
click at [308, 276] on button "Next" at bounding box center [314, 276] width 128 height 31
click at [308, 275] on button "Next" at bounding box center [314, 276] width 128 height 31
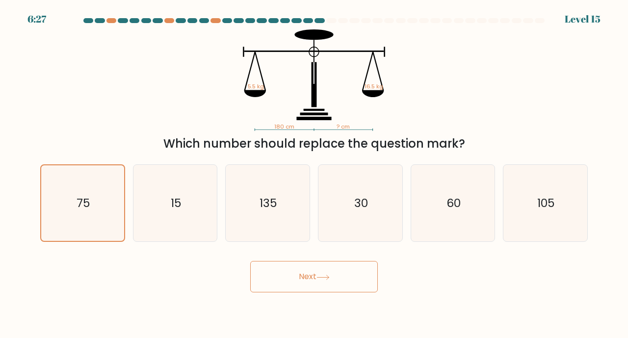
click at [308, 275] on button "Next" at bounding box center [314, 276] width 128 height 31
click at [308, 276] on button "Next" at bounding box center [314, 276] width 128 height 31
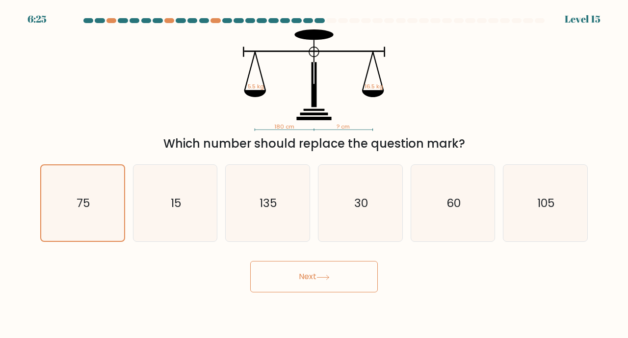
click at [311, 87] on icon "180 cm ? cm 5.5 kg 16.5 kg" at bounding box center [314, 80] width 294 height 102
click at [315, 277] on button "Next" at bounding box center [314, 276] width 128 height 31
click at [379, 277] on div "Next" at bounding box center [313, 273] width 559 height 39
drag, startPoint x: 358, startPoint y: 278, endPoint x: 321, endPoint y: 270, distance: 37.7
click at [358, 278] on button "Next" at bounding box center [314, 276] width 128 height 31
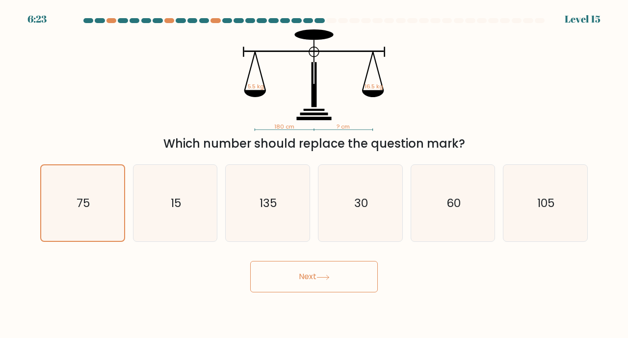
click at [323, 270] on button "Next" at bounding box center [314, 276] width 128 height 31
click at [336, 282] on button "Next" at bounding box center [314, 276] width 128 height 31
click at [337, 277] on button "Next" at bounding box center [314, 276] width 128 height 31
click at [338, 277] on button "Next" at bounding box center [314, 276] width 128 height 31
click at [341, 277] on button "Next" at bounding box center [314, 276] width 128 height 31
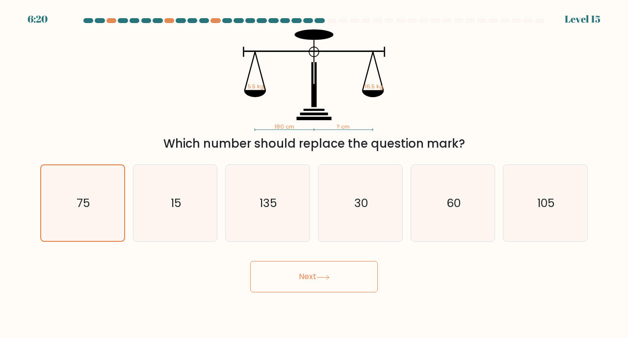
click at [343, 279] on button "Next" at bounding box center [314, 276] width 128 height 31
click at [343, 278] on button "Next" at bounding box center [314, 276] width 128 height 31
click at [344, 277] on button "Next" at bounding box center [314, 276] width 128 height 31
click at [345, 277] on button "Next" at bounding box center [314, 276] width 128 height 31
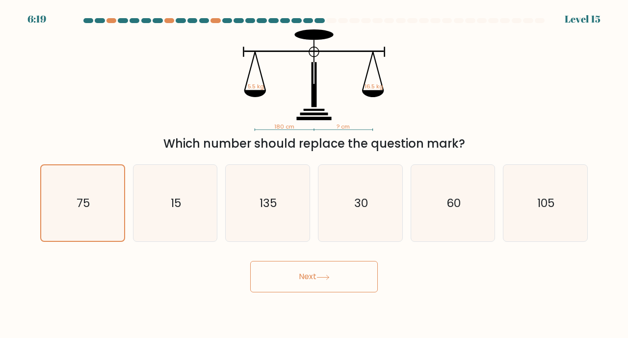
click at [346, 276] on button "Next" at bounding box center [314, 276] width 128 height 31
click at [347, 276] on button "Next" at bounding box center [314, 276] width 128 height 31
click at [334, 288] on button "Next" at bounding box center [314, 276] width 128 height 31
click at [324, 281] on button "Next" at bounding box center [314, 276] width 128 height 31
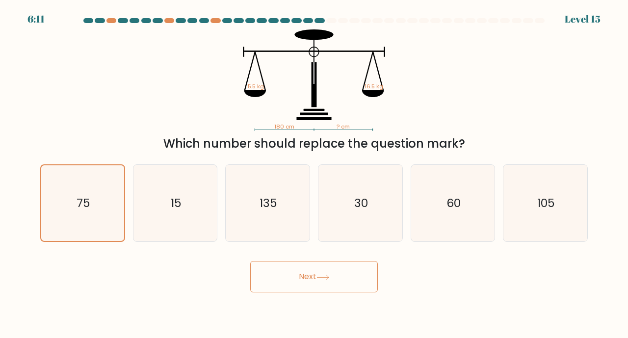
click at [324, 281] on button "Next" at bounding box center [314, 276] width 128 height 31
click at [285, 274] on button "Next" at bounding box center [314, 276] width 128 height 31
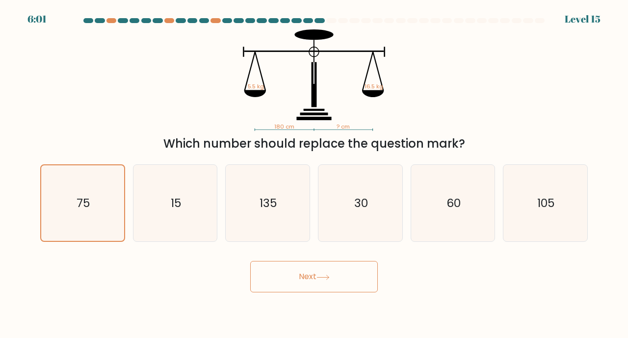
click at [309, 275] on button "Next" at bounding box center [314, 276] width 128 height 31
click at [309, 266] on button "Next" at bounding box center [314, 276] width 128 height 31
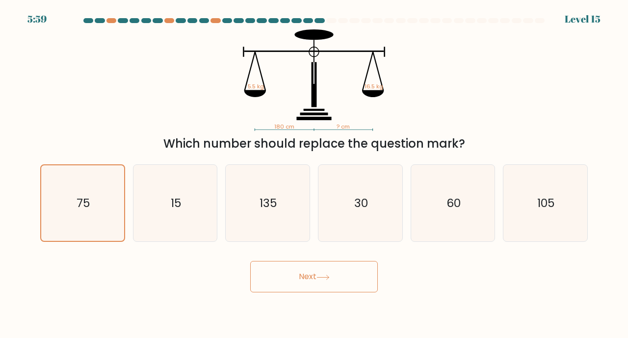
click at [309, 266] on button "Next" at bounding box center [314, 276] width 128 height 31
click at [329, 274] on button "Next" at bounding box center [314, 276] width 128 height 31
click at [447, 209] on text "60" at bounding box center [454, 203] width 14 height 16
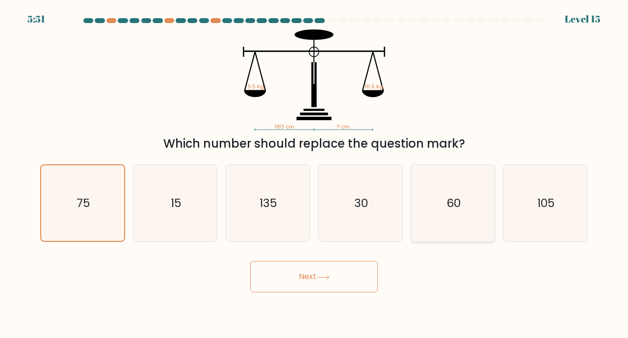
click at [315, 174] on input "e. 60" at bounding box center [314, 171] width 0 height 5
radio input "true"
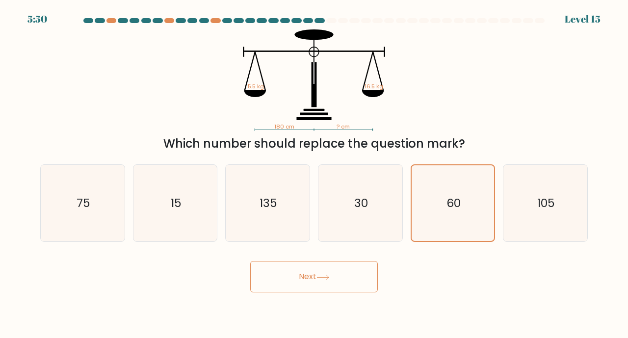
click at [352, 270] on button "Next" at bounding box center [314, 276] width 128 height 31
click at [174, 189] on icon "15" at bounding box center [175, 203] width 77 height 77
click at [317, 277] on button "Next" at bounding box center [314, 276] width 128 height 31
click at [155, 196] on icon "15" at bounding box center [175, 203] width 77 height 77
click at [314, 174] on input "b. 15" at bounding box center [314, 171] width 0 height 5
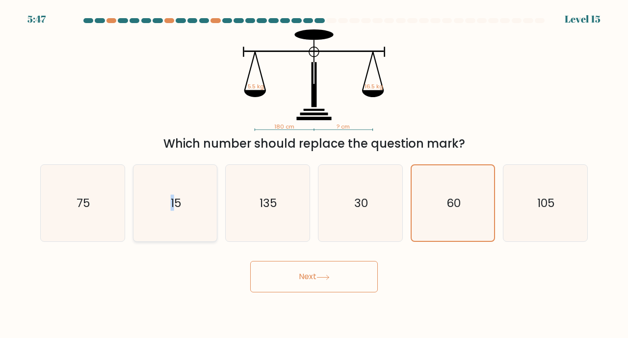
radio input "true"
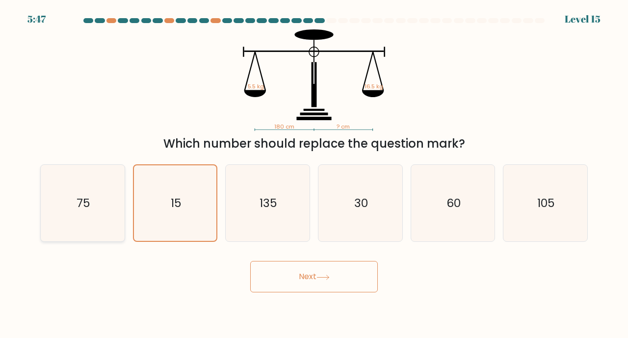
click at [70, 195] on icon "75" at bounding box center [82, 203] width 77 height 77
click at [314, 174] on input "a. 75" at bounding box center [314, 171] width 0 height 5
radio input "true"
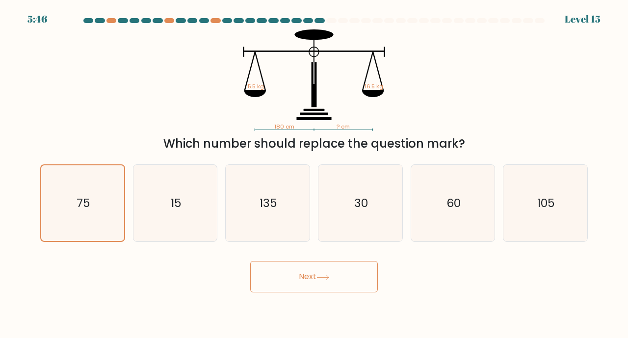
click at [339, 276] on button "Next" at bounding box center [314, 276] width 128 height 31
click at [171, 200] on text "15" at bounding box center [176, 203] width 11 height 16
click at [314, 174] on input "b. 15" at bounding box center [314, 171] width 0 height 5
radio input "true"
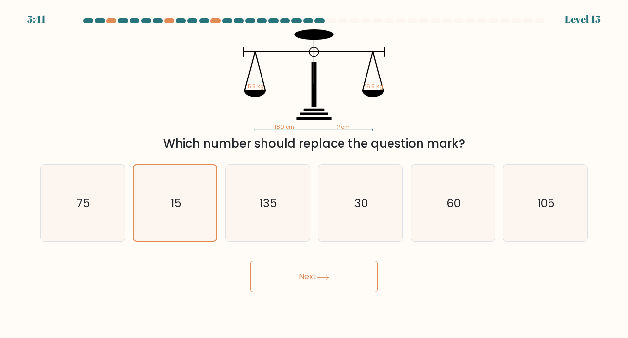
click at [342, 283] on button "Next" at bounding box center [314, 276] width 128 height 31
click at [338, 280] on button "Next" at bounding box center [314, 276] width 128 height 31
click at [337, 279] on button "Next" at bounding box center [314, 276] width 128 height 31
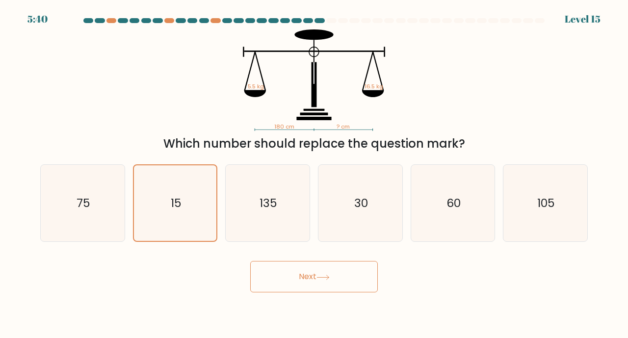
click at [333, 279] on button "Next" at bounding box center [314, 276] width 128 height 31
click at [80, 183] on icon "75" at bounding box center [82, 203] width 77 height 77
click at [314, 174] on input "a. 75" at bounding box center [314, 171] width 0 height 5
radio input "true"
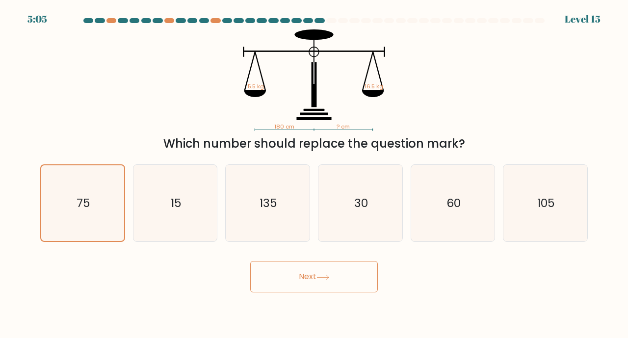
click at [310, 274] on button "Next" at bounding box center [314, 276] width 128 height 31
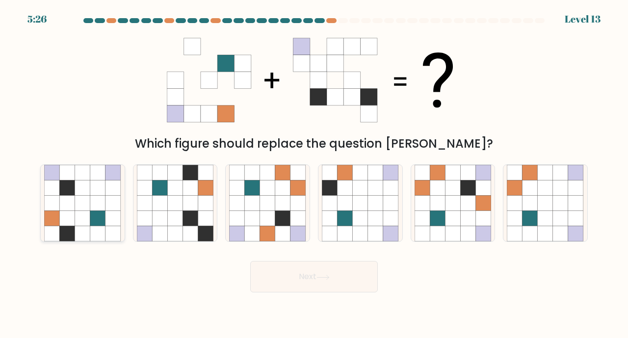
click at [94, 212] on icon at bounding box center [97, 218] width 15 height 15
click at [314, 174] on input "a." at bounding box center [314, 171] width 0 height 5
radio input "true"
click at [336, 274] on button "Next" at bounding box center [314, 276] width 128 height 31
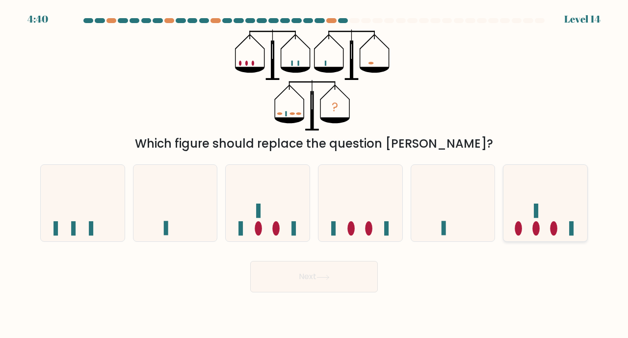
click at [525, 208] on icon at bounding box center [545, 202] width 84 height 69
click at [315, 174] on input "f." at bounding box center [314, 171] width 0 height 5
radio input "true"
click at [319, 281] on button "Next" at bounding box center [314, 276] width 128 height 31
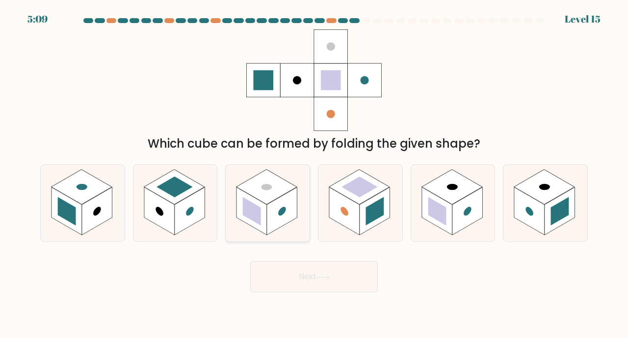
click at [263, 208] on rect at bounding box center [252, 211] width 30 height 48
click at [314, 174] on input "c." at bounding box center [314, 171] width 0 height 5
radio input "true"
click at [316, 275] on button "Next" at bounding box center [314, 276] width 128 height 31
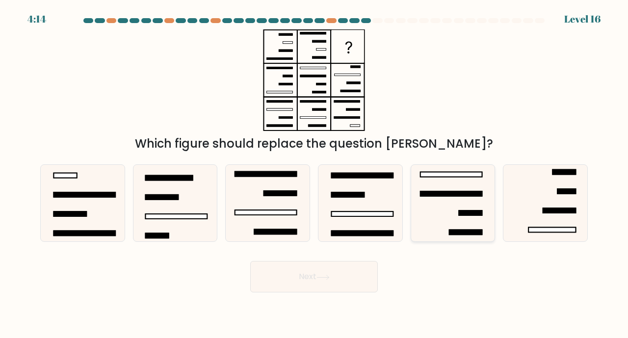
click at [448, 194] on rect at bounding box center [451, 193] width 62 height 5
click at [315, 174] on input "e." at bounding box center [314, 171] width 0 height 5
radio input "true"
click at [324, 266] on button "Next" at bounding box center [314, 276] width 128 height 31
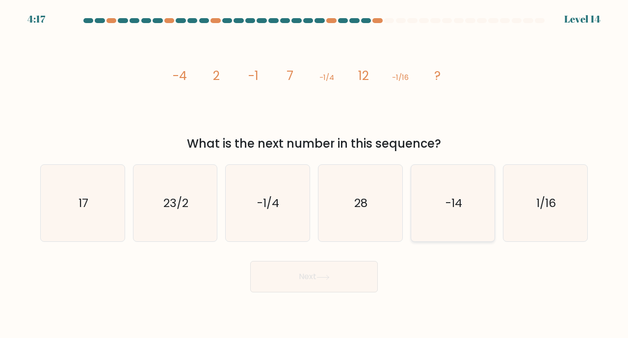
click at [444, 207] on icon "-14" at bounding box center [453, 203] width 77 height 77
click at [315, 174] on input "e. -14" at bounding box center [314, 171] width 0 height 5
radio input "true"
click at [305, 274] on button "Next" at bounding box center [314, 276] width 128 height 31
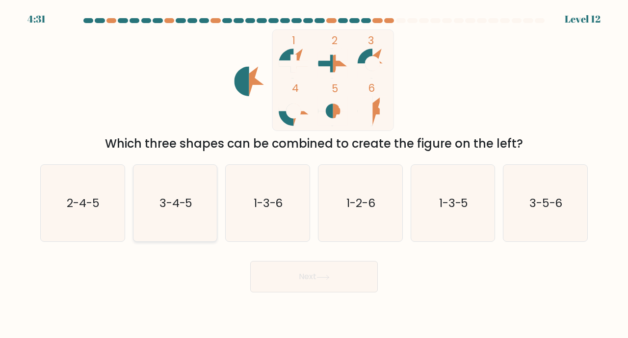
drag, startPoint x: 166, startPoint y: 217, endPoint x: 156, endPoint y: 220, distance: 10.9
click at [165, 217] on icon "3-4-5" at bounding box center [175, 203] width 77 height 77
click at [314, 174] on input "b. 3-4-5" at bounding box center [314, 171] width 0 height 5
radio input "true"
click at [306, 270] on button "Next" at bounding box center [314, 276] width 128 height 31
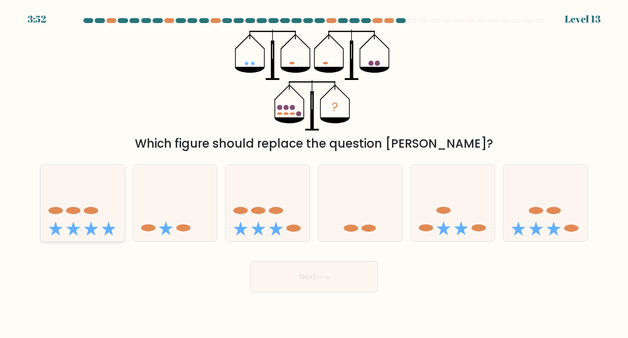
click at [81, 223] on icon at bounding box center [83, 202] width 84 height 69
click at [314, 174] on input "a." at bounding box center [314, 171] width 0 height 5
radio input "true"
click at [326, 265] on button "Next" at bounding box center [314, 276] width 128 height 31
